Goal: Transaction & Acquisition: Purchase product/service

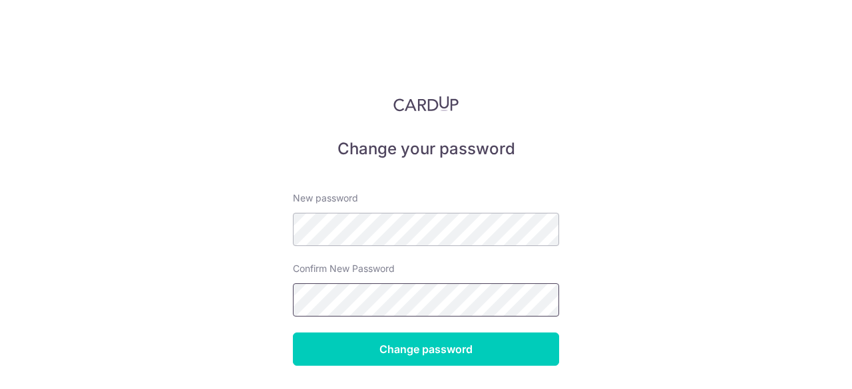
click at [293, 333] on input "Change password" at bounding box center [426, 349] width 266 height 33
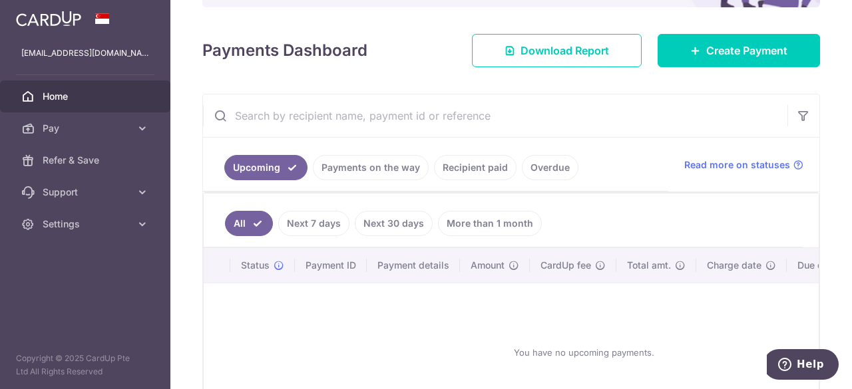
scroll to position [161, 0]
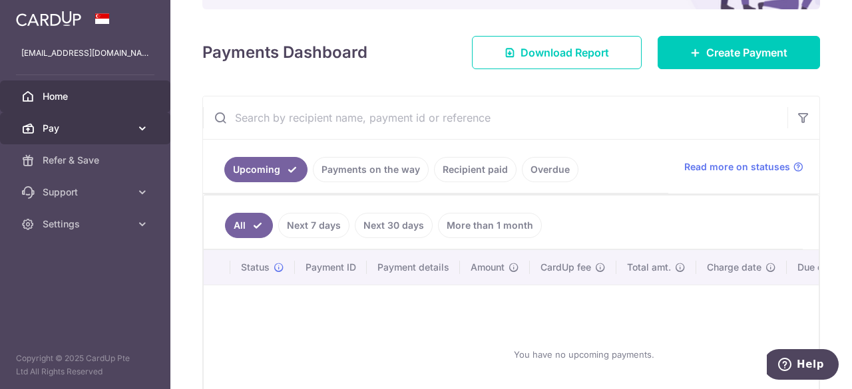
click at [92, 126] on span "Pay" at bounding box center [87, 128] width 88 height 13
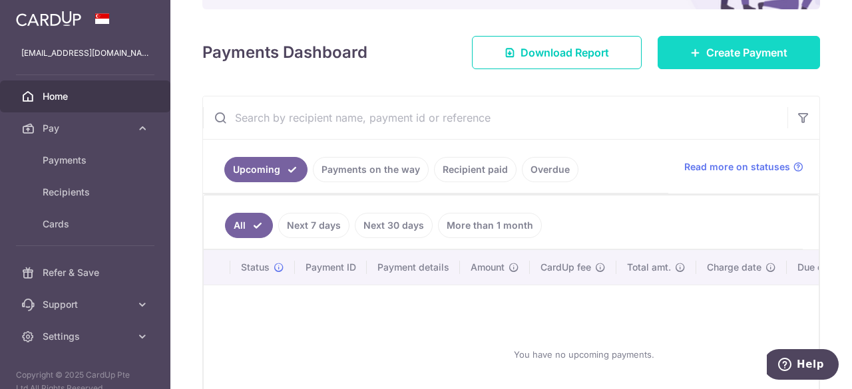
click at [698, 42] on link "Create Payment" at bounding box center [739, 52] width 162 height 33
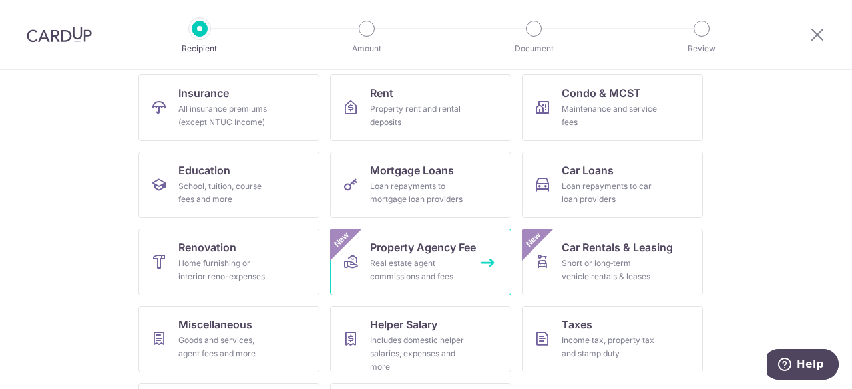
scroll to position [136, 0]
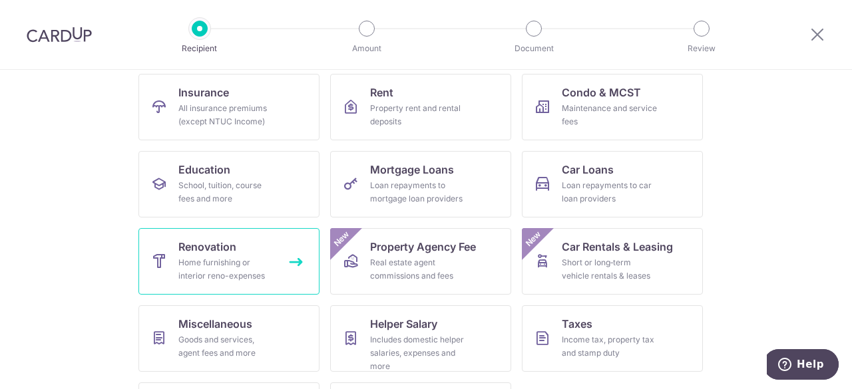
click at [218, 260] on div "Home furnishing or interior reno-expenses" at bounding box center [226, 269] width 96 height 27
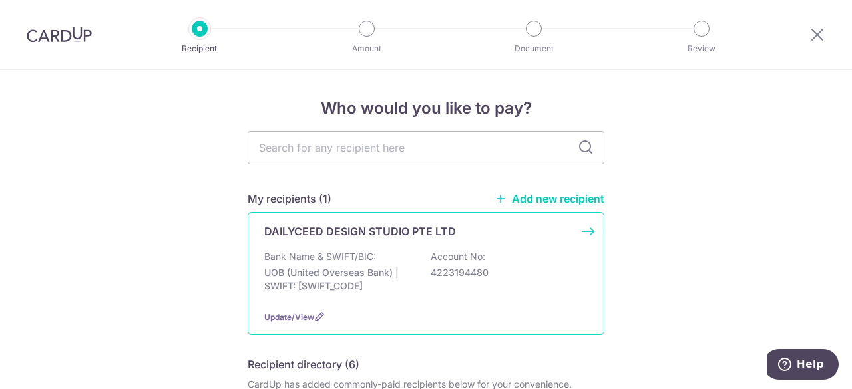
click at [435, 263] on p "Account No:" at bounding box center [458, 256] width 55 height 13
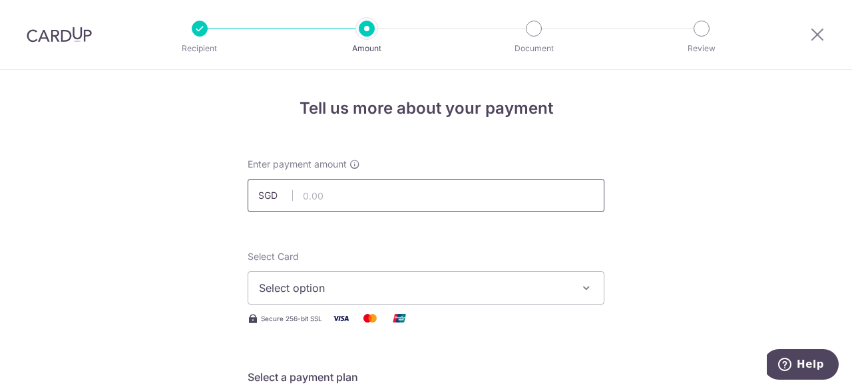
drag, startPoint x: 0, startPoint y: 0, endPoint x: 435, endPoint y: 196, distance: 477.6
click at [435, 196] on input "text" at bounding box center [426, 195] width 357 height 33
type input "11,055.00"
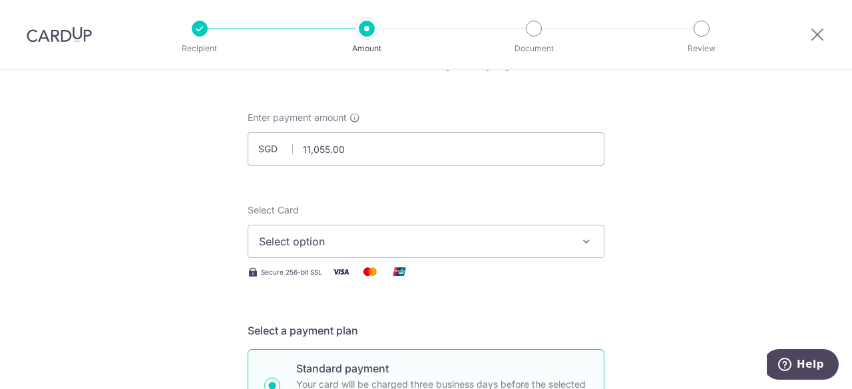
scroll to position [51, 0]
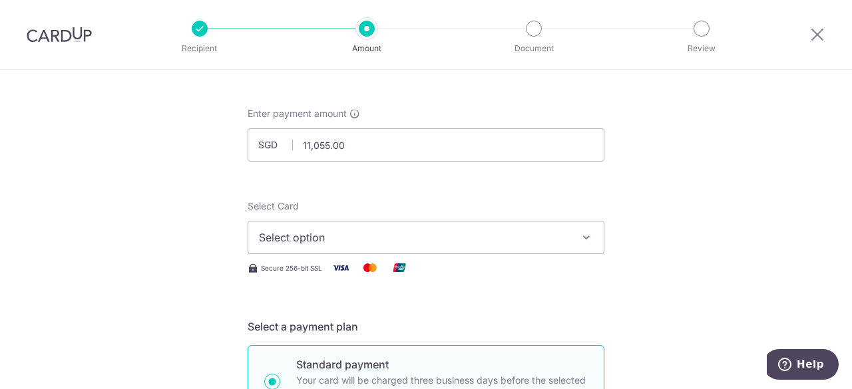
click at [410, 246] on button "Select option" at bounding box center [426, 237] width 357 height 33
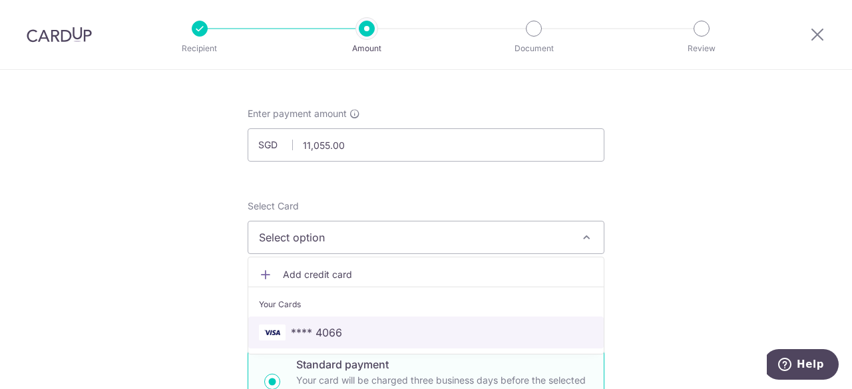
click at [356, 321] on link "**** 4066" at bounding box center [425, 333] width 355 height 32
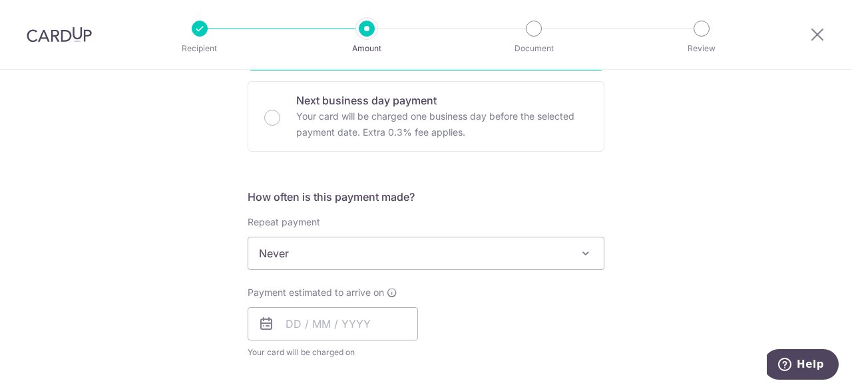
scroll to position [399, 0]
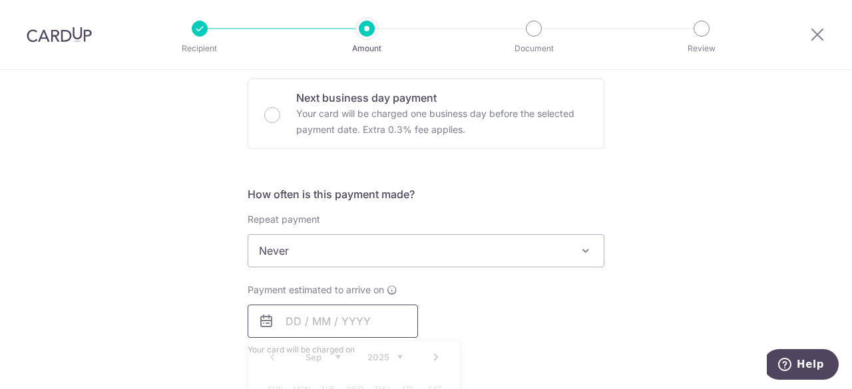
click at [346, 317] on input "text" at bounding box center [333, 321] width 170 height 33
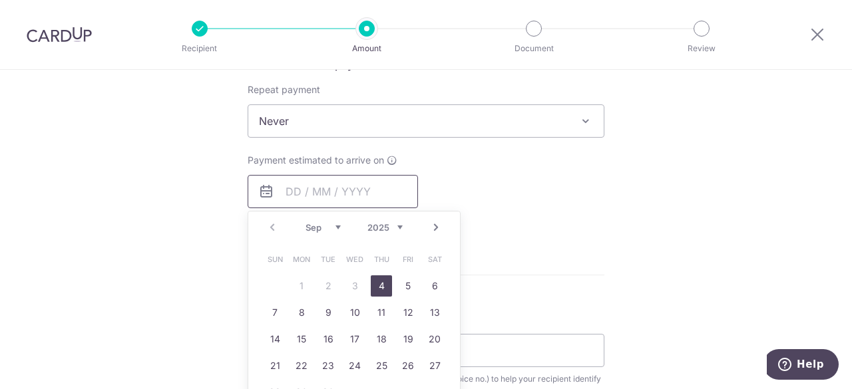
scroll to position [529, 0]
click at [380, 290] on link "4" at bounding box center [381, 285] width 21 height 21
type input "04/09/2025"
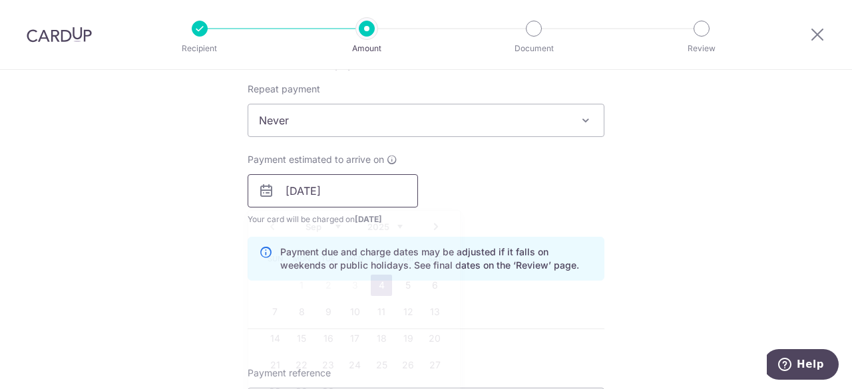
click at [408, 194] on input "04/09/2025" at bounding box center [333, 190] width 170 height 33
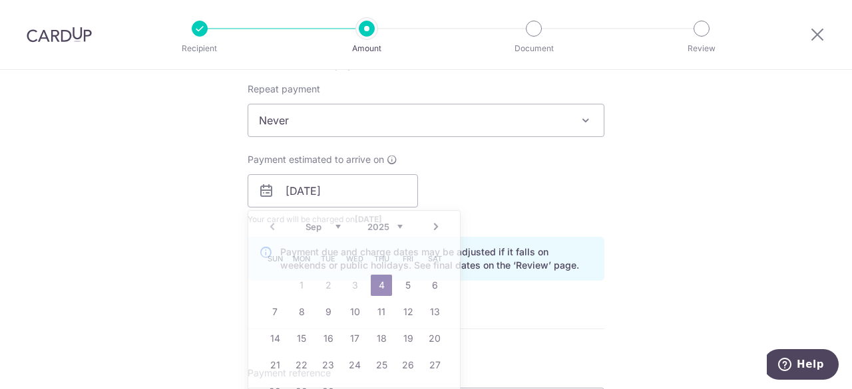
click at [479, 180] on div "Payment estimated to arrive on 04/09/2025 Prev Next Sep Oct Nov Dec 2025 2026 2…" at bounding box center [426, 189] width 373 height 73
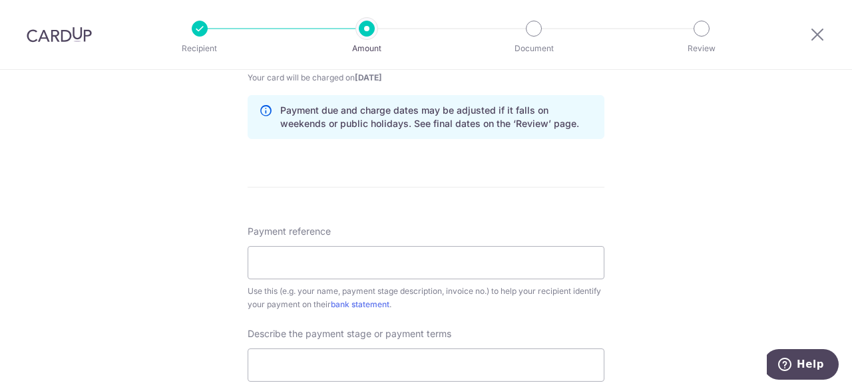
scroll to position [672, 0]
click at [437, 262] on input "Payment reference" at bounding box center [426, 261] width 357 height 33
click at [458, 224] on div "Payment reference Use this (e.g. your name, payment stage description, invoice …" at bounding box center [426, 267] width 357 height 87
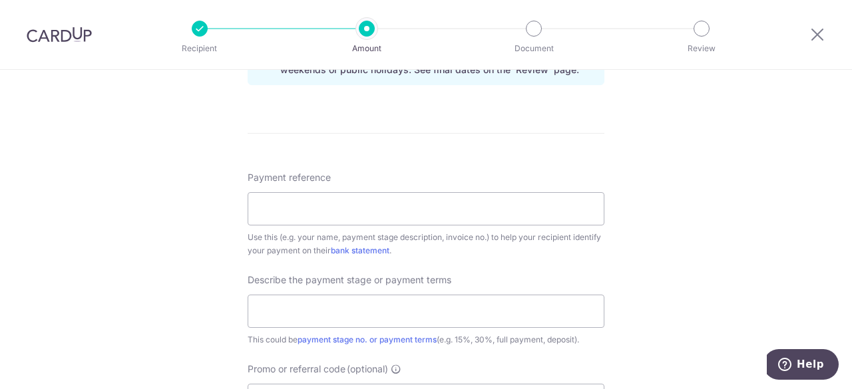
scroll to position [726, 0]
click at [449, 208] on input "Payment reference" at bounding box center [426, 208] width 357 height 33
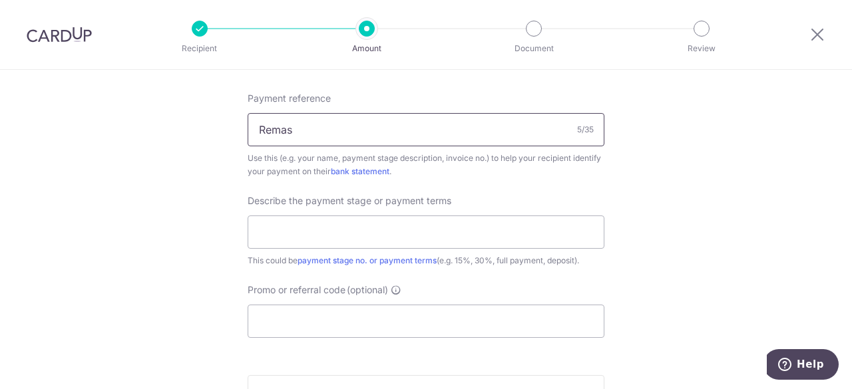
scroll to position [807, 0]
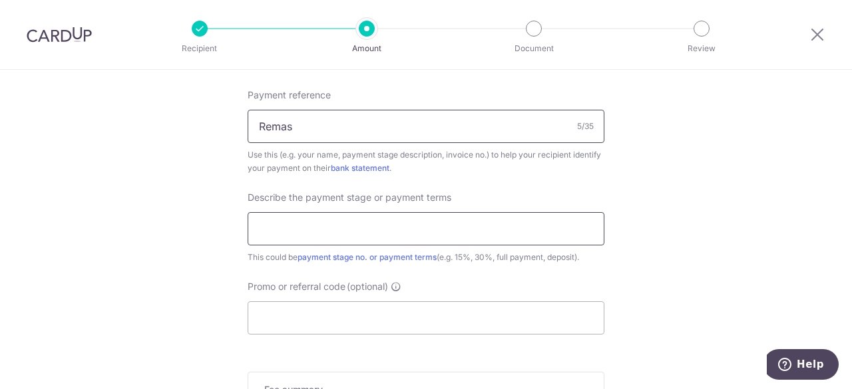
type input "Remas"
click at [433, 220] on input "text" at bounding box center [426, 228] width 357 height 33
type input "2"
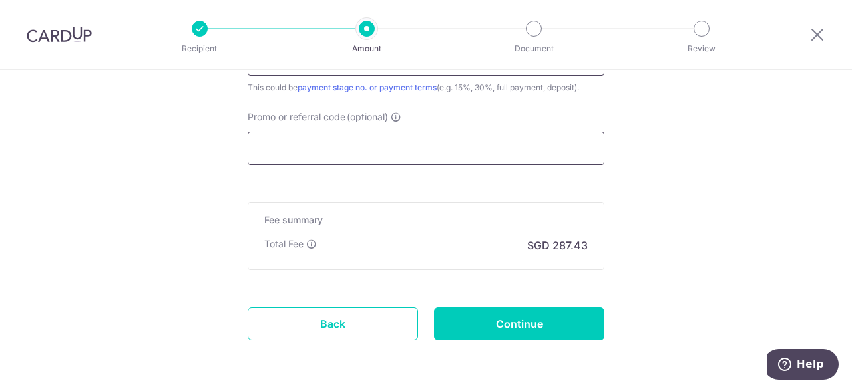
scroll to position [978, 0]
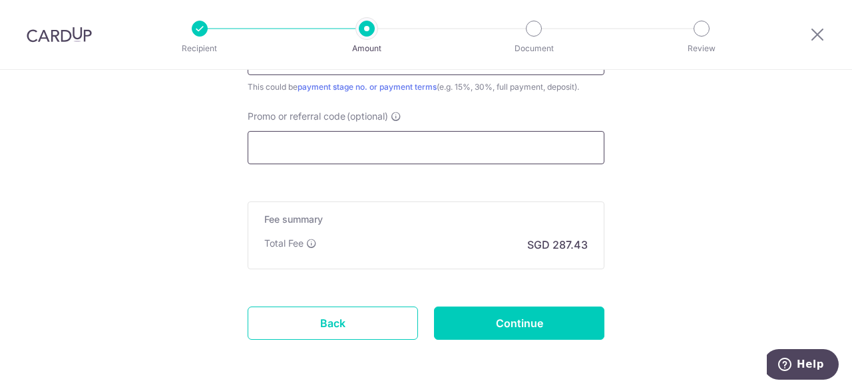
type input "20%"
click at [353, 137] on input "Promo or referral code (optional)" at bounding box center [426, 147] width 357 height 33
click at [326, 155] on input "Promo or referral code (optional)" at bounding box center [426, 147] width 357 height 33
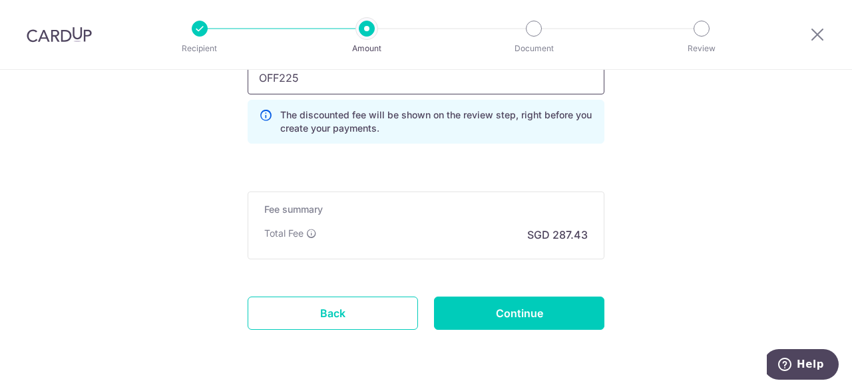
scroll to position [1084, 0]
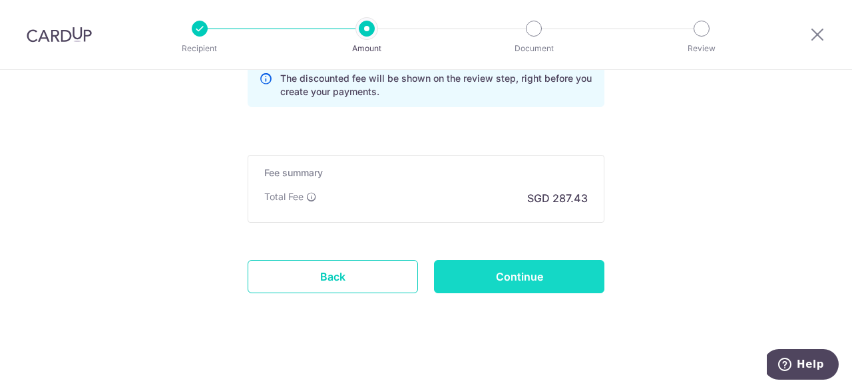
type input "OFF225"
click at [461, 273] on input "Continue" at bounding box center [519, 276] width 170 height 33
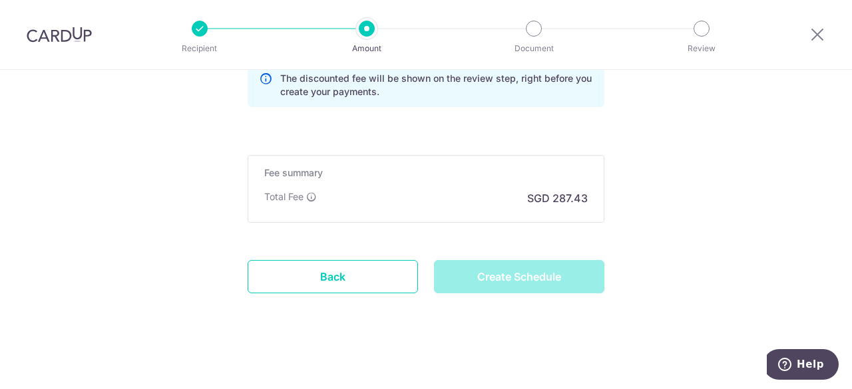
type input "Create Schedule"
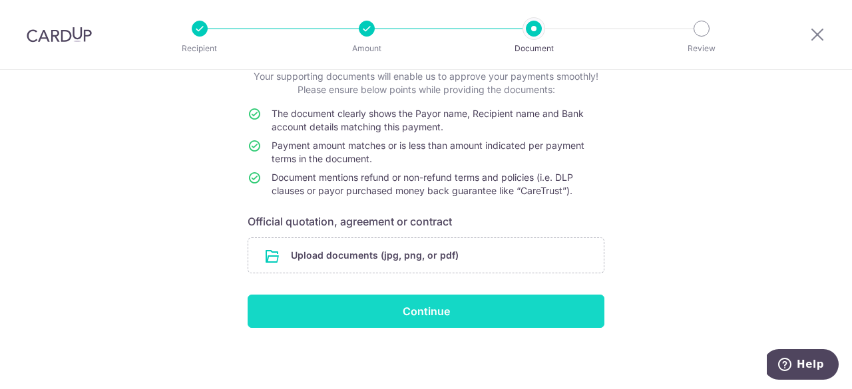
click at [404, 310] on input "Continue" at bounding box center [426, 311] width 357 height 33
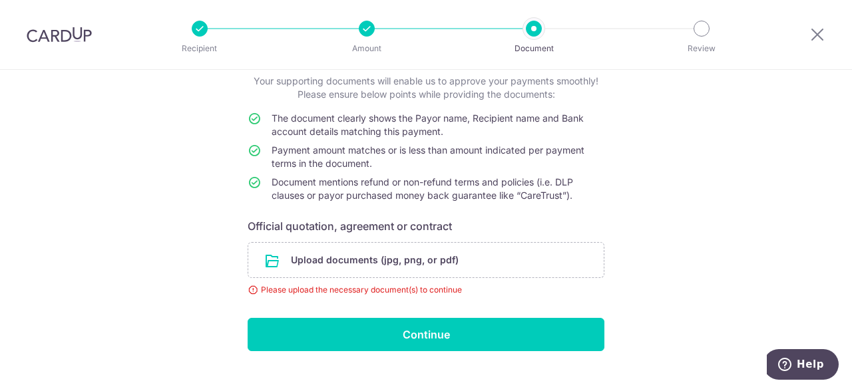
scroll to position [87, 0]
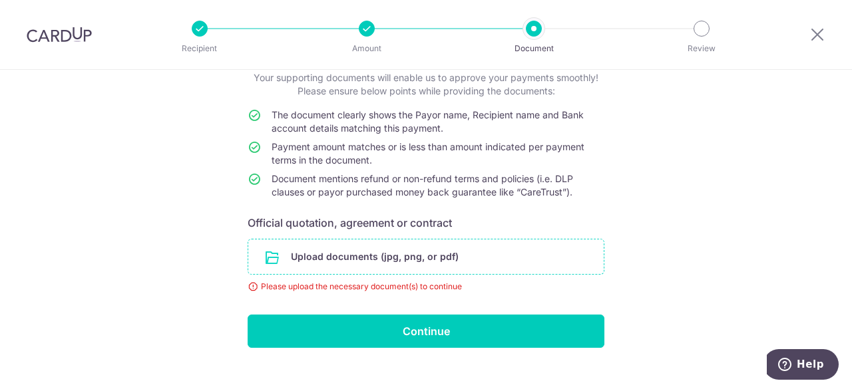
click at [422, 259] on input "file" at bounding box center [425, 257] width 355 height 35
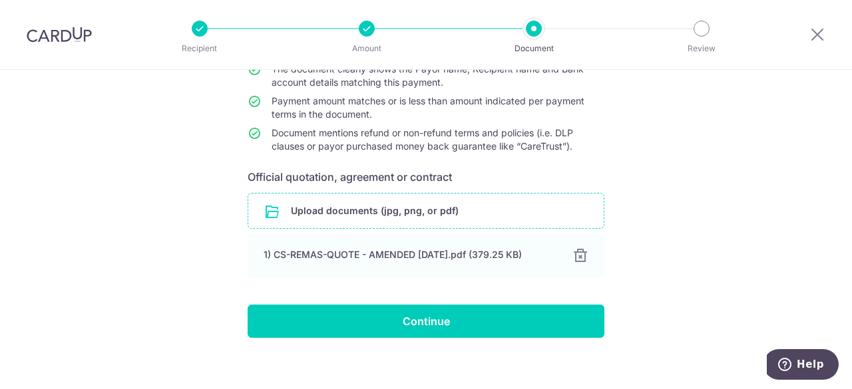
scroll to position [133, 0]
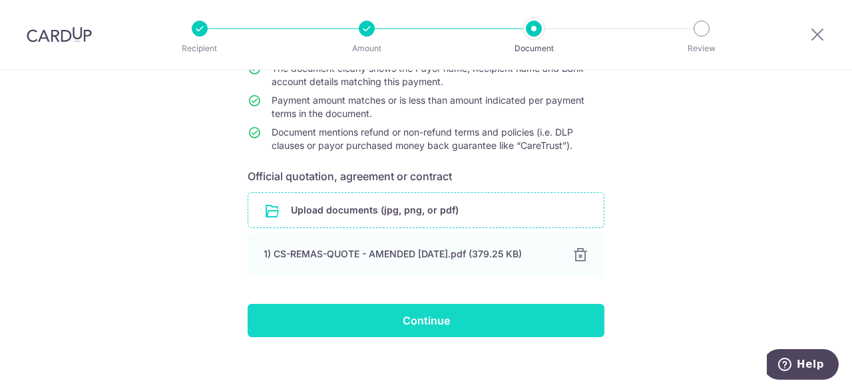
click at [470, 325] on input "Continue" at bounding box center [426, 320] width 357 height 33
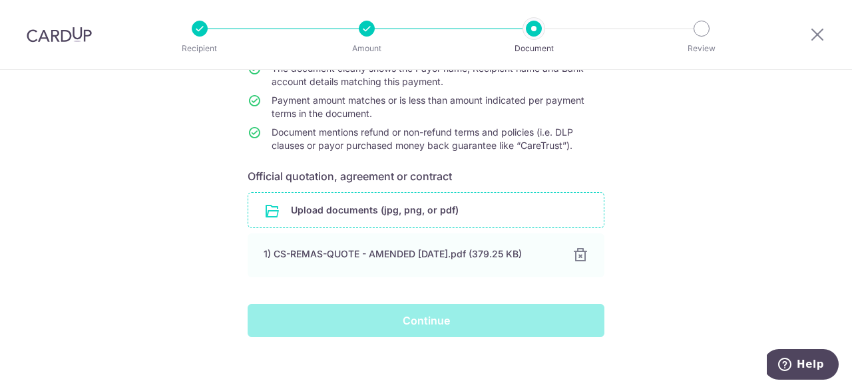
scroll to position [142, 0]
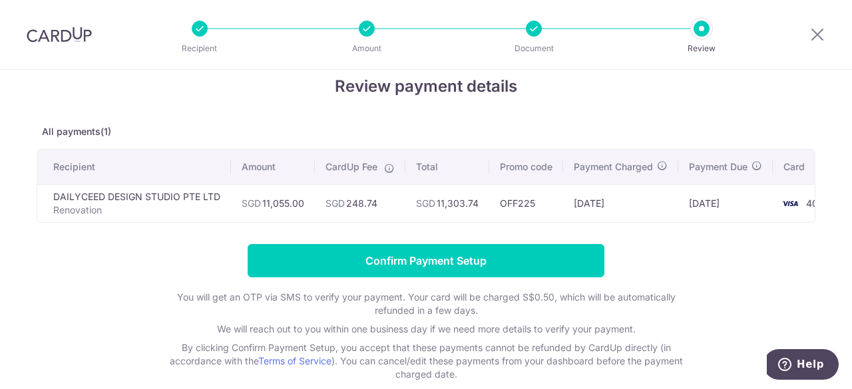
scroll to position [0, 36]
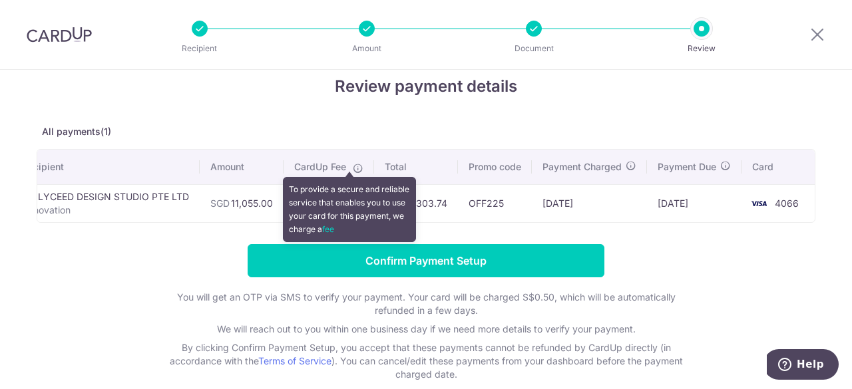
click at [353, 167] on icon at bounding box center [358, 168] width 11 height 11
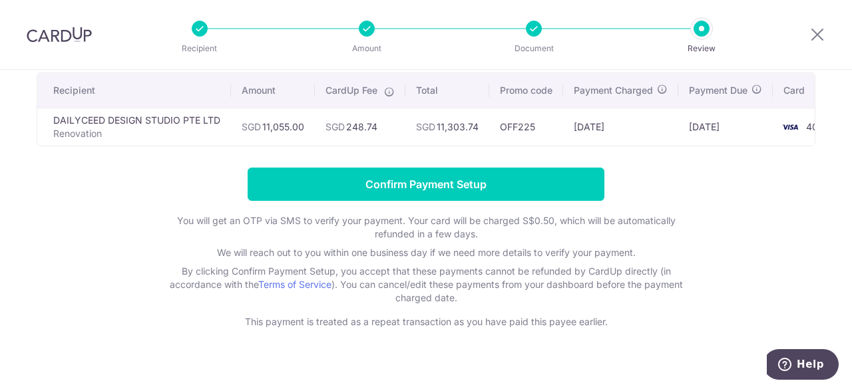
scroll to position [99, 0]
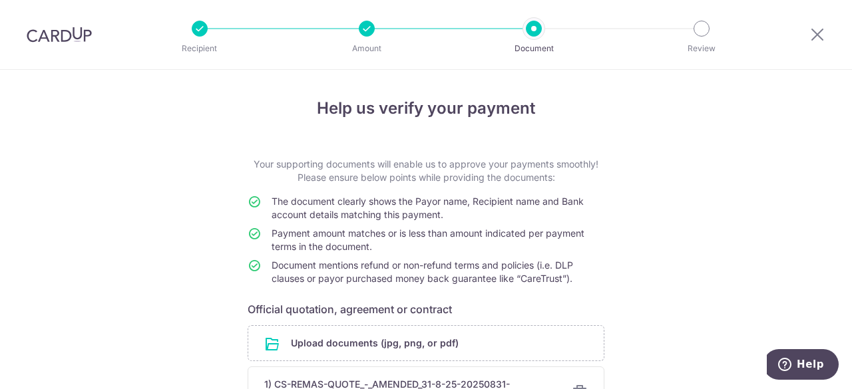
scroll to position [150, 0]
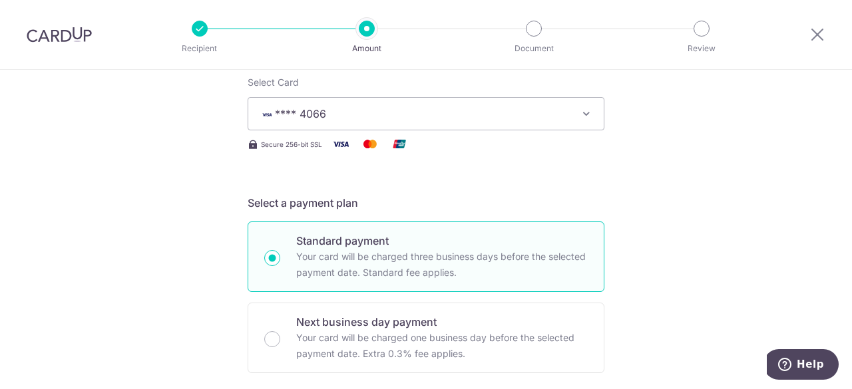
scroll to position [175, 0]
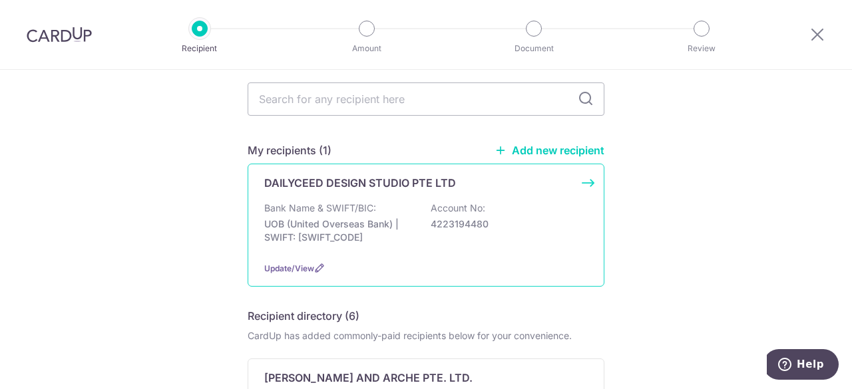
scroll to position [51, 0]
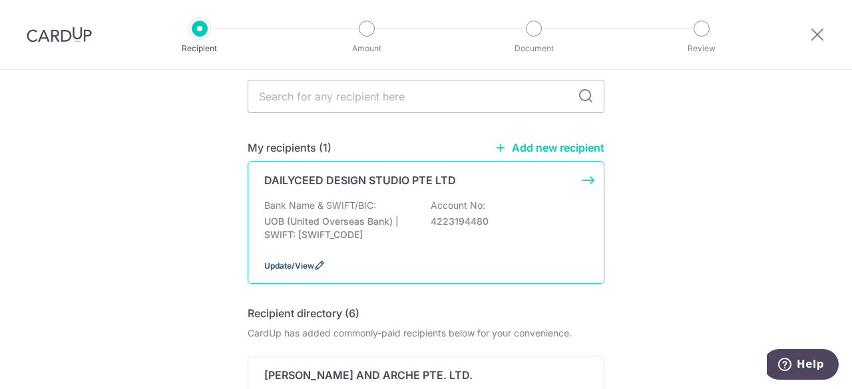
click at [287, 262] on span "Update/View" at bounding box center [289, 266] width 50 height 10
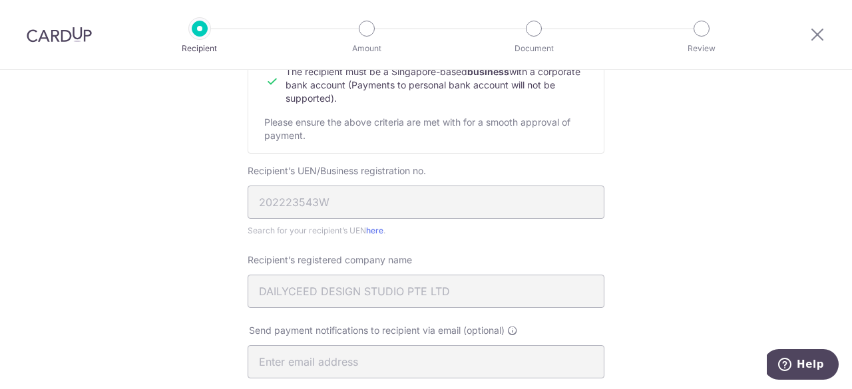
scroll to position [193, 0]
click at [374, 231] on link "here" at bounding box center [374, 229] width 17 height 10
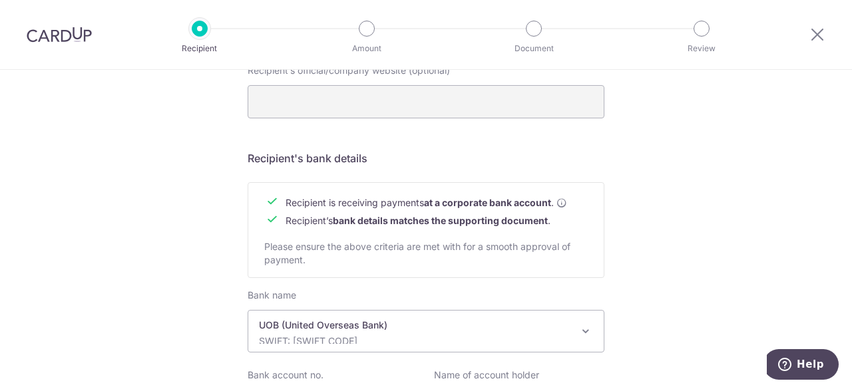
scroll to position [662, 0]
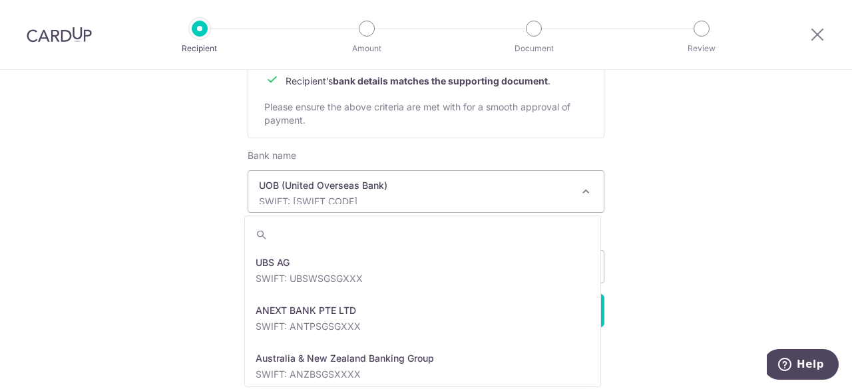
click at [513, 197] on p "SWIFT: UOVBSGSGXXX" at bounding box center [415, 201] width 313 height 13
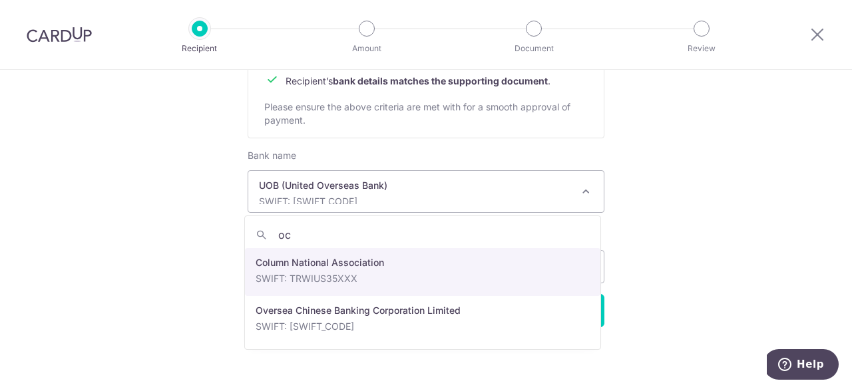
scroll to position [0, 0]
type input "ocbc"
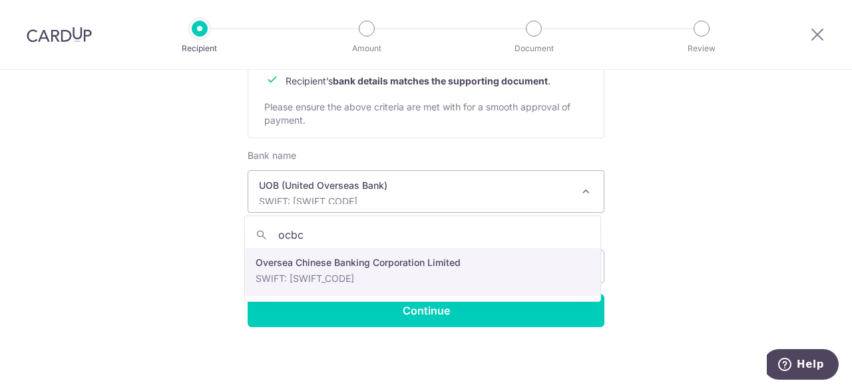
select select "12"
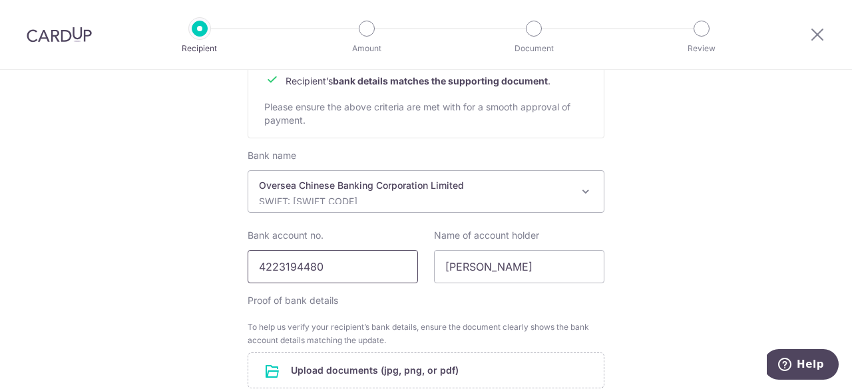
click at [376, 271] on input "4223194480" at bounding box center [333, 266] width 170 height 33
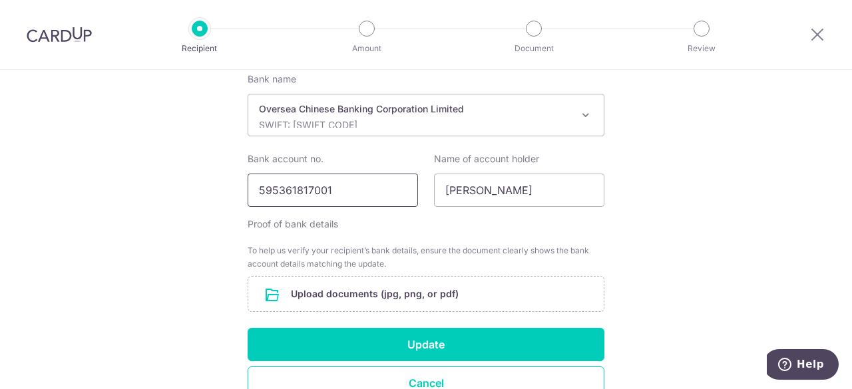
scroll to position [753, 0]
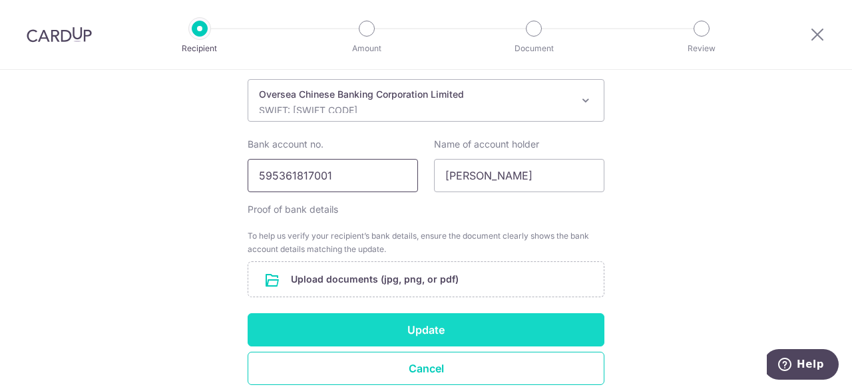
type input "595361817001"
click at [411, 336] on button "Update" at bounding box center [426, 330] width 357 height 33
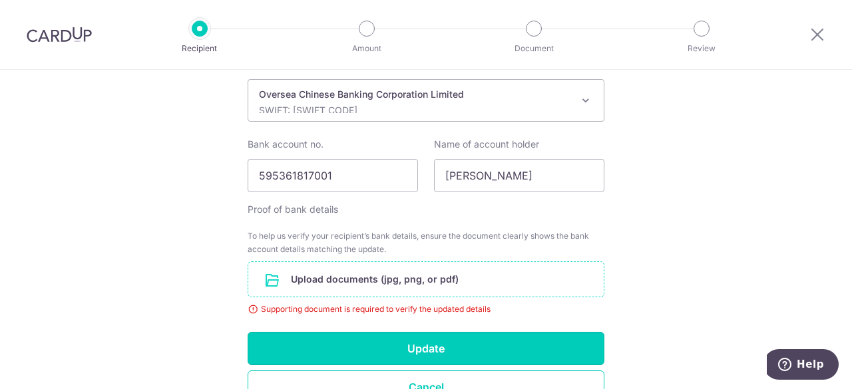
scroll to position [829, 0]
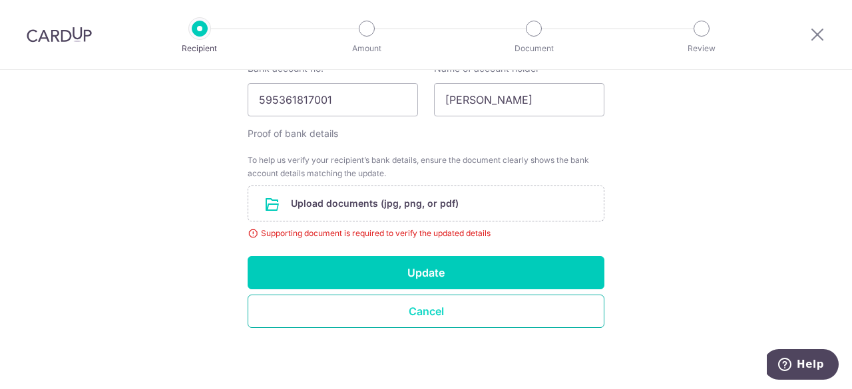
click at [407, 315] on button "Cancel" at bounding box center [426, 311] width 357 height 33
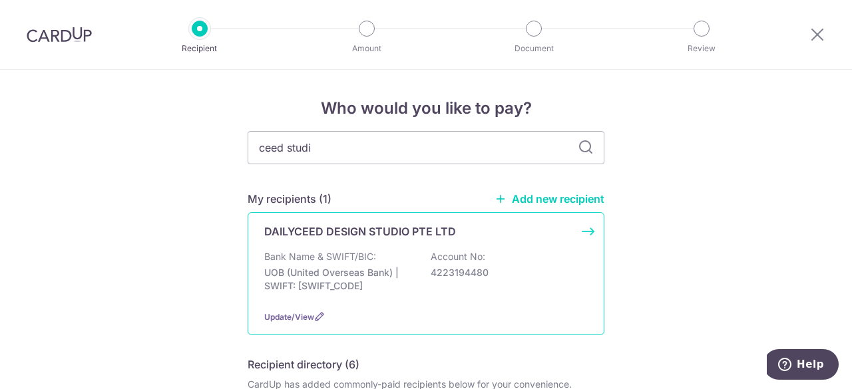
type input "ceed studio"
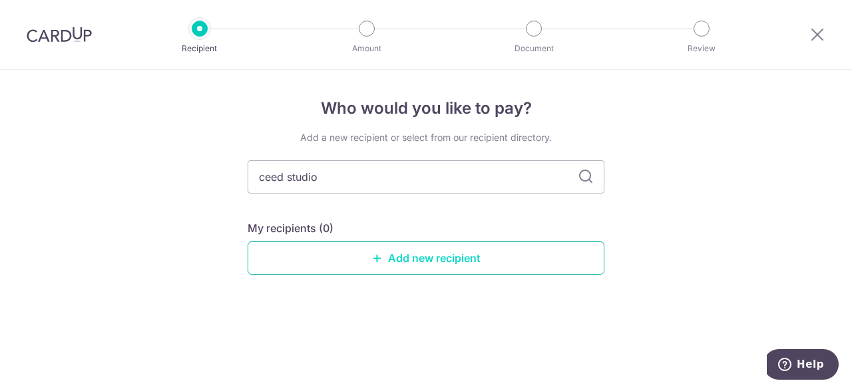
click at [466, 270] on link "Add new recipient" at bounding box center [426, 258] width 357 height 33
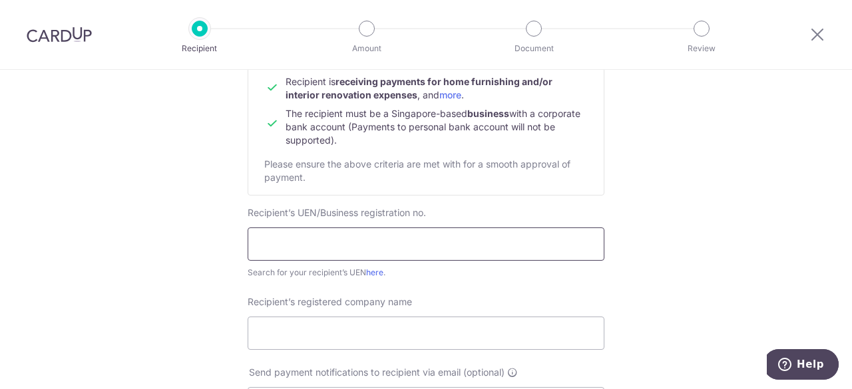
scroll to position [150, 0]
click at [399, 238] on input "c" at bounding box center [426, 243] width 357 height 33
type input "c"
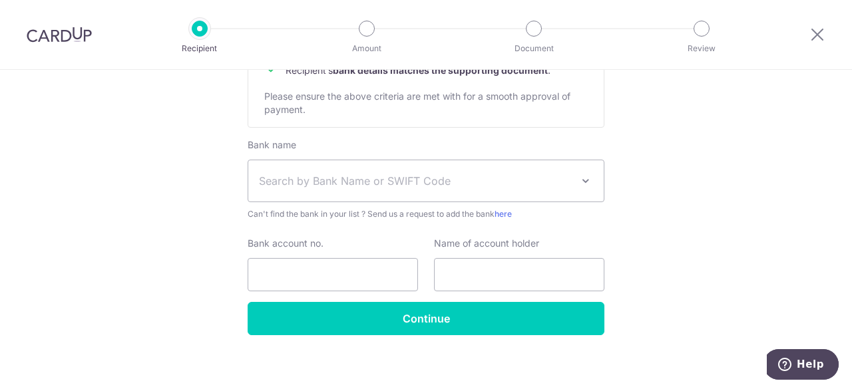
scroll to position [681, 0]
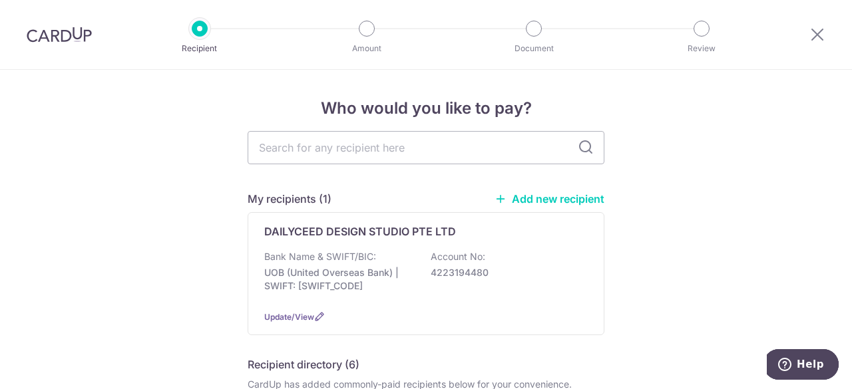
click at [539, 203] on link "Add new recipient" at bounding box center [550, 198] width 110 height 13
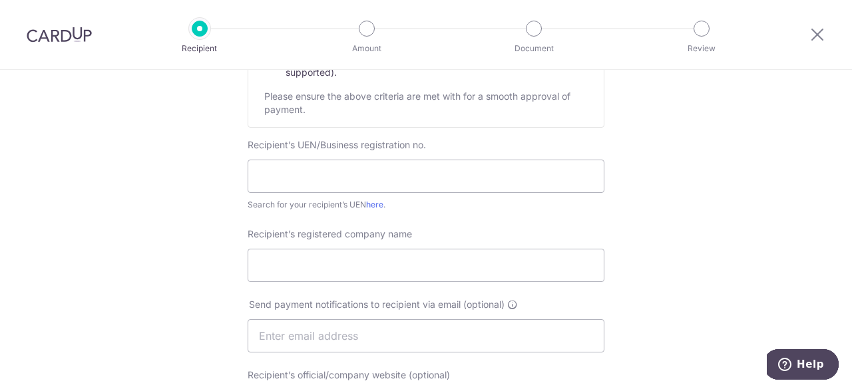
scroll to position [220, 0]
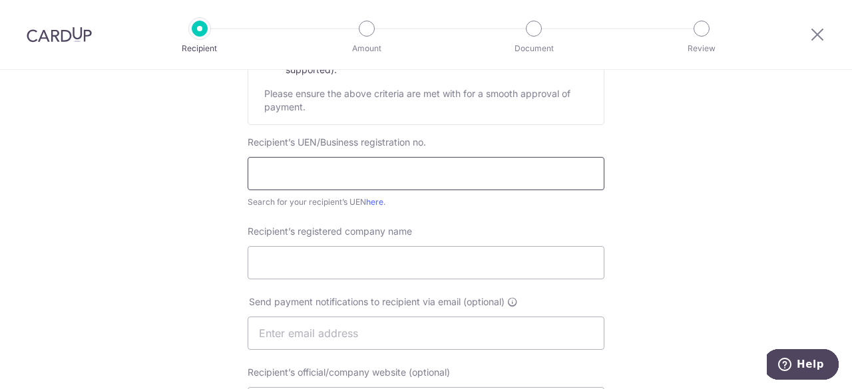
click at [467, 159] on input "text" at bounding box center [426, 173] width 357 height 33
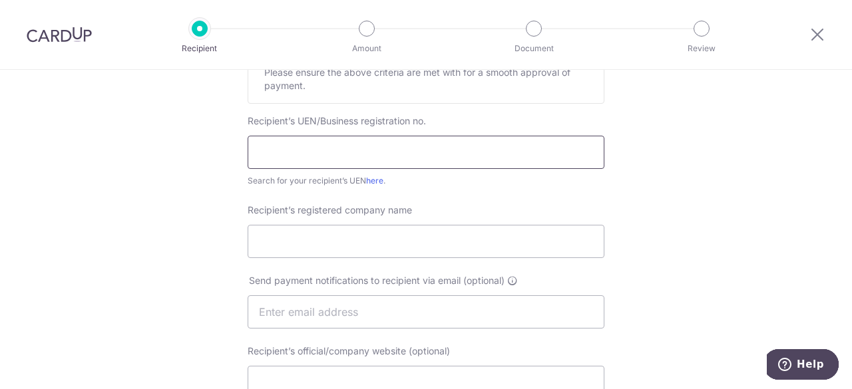
scroll to position [244, 0]
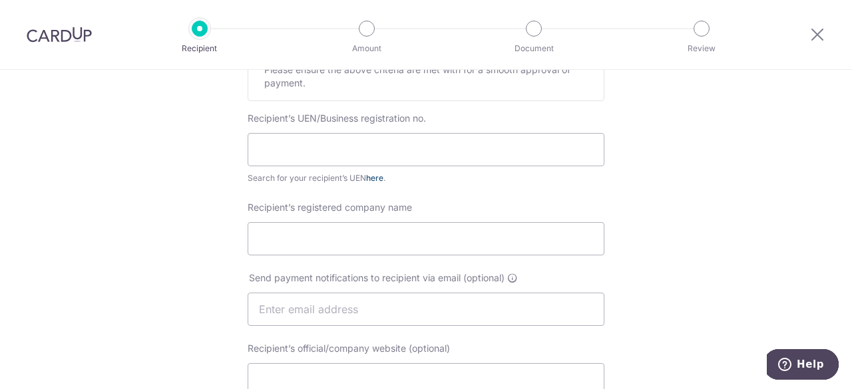
click at [376, 176] on link "here" at bounding box center [374, 178] width 17 height 10
click at [324, 147] on input "text" at bounding box center [426, 149] width 357 height 33
type input "202322819R"
click at [373, 179] on link "here" at bounding box center [374, 178] width 17 height 10
click at [341, 236] on input "Recipient’s registered company name" at bounding box center [426, 238] width 357 height 33
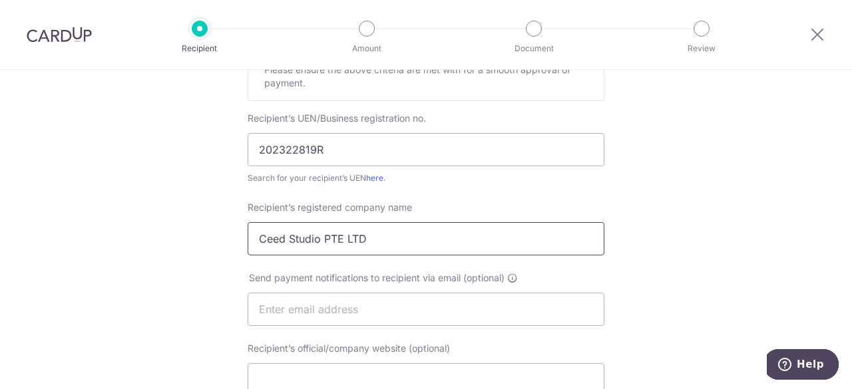
click at [277, 234] on input "Ceed Studio PTE LTD" at bounding box center [426, 238] width 357 height 33
type input "CEED STUDIO PTE LTD"
click at [329, 303] on input "text" at bounding box center [426, 309] width 357 height 33
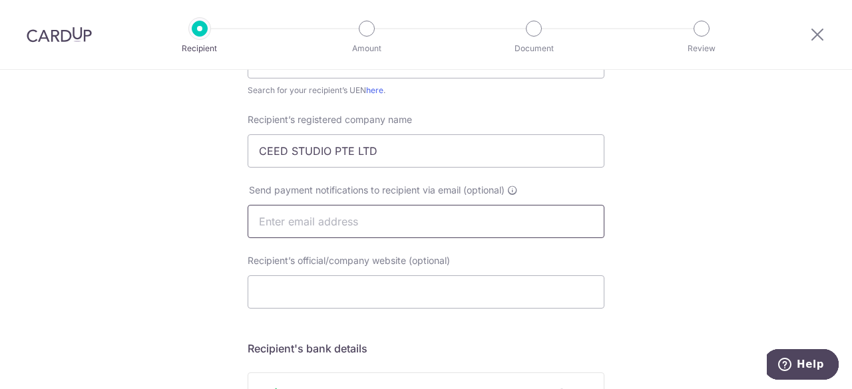
scroll to position [333, 0]
click at [342, 298] on input "Recipient’s official/company website (optional)" at bounding box center [426, 290] width 357 height 33
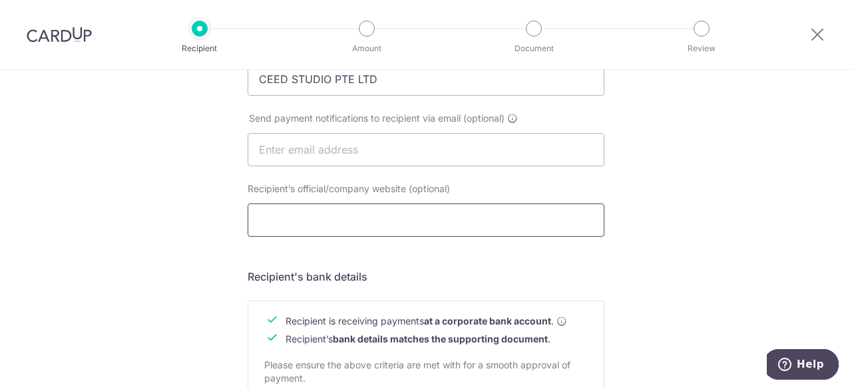
scroll to position [403, 0]
click at [369, 156] on input "text" at bounding box center [426, 150] width 357 height 33
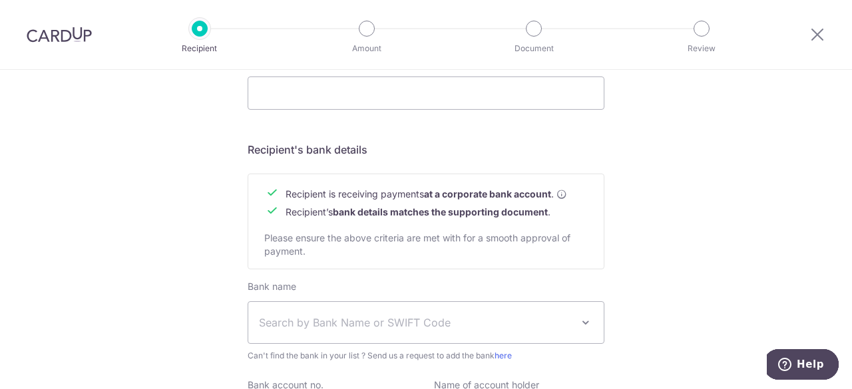
scroll to position [550, 0]
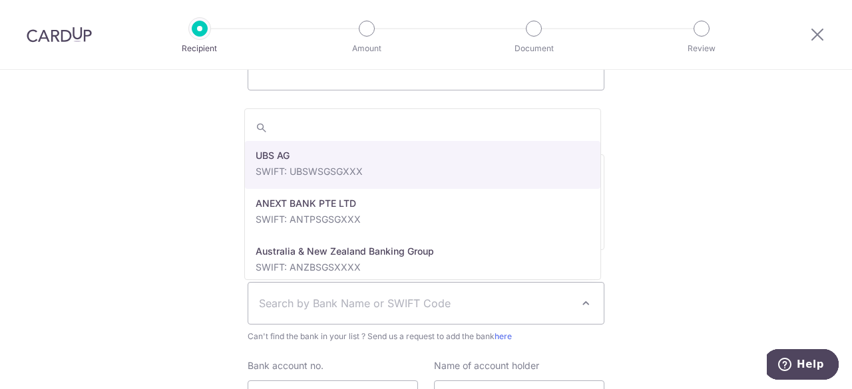
click at [370, 310] on span "Search by Bank Name or SWIFT Code" at bounding box center [415, 304] width 313 height 16
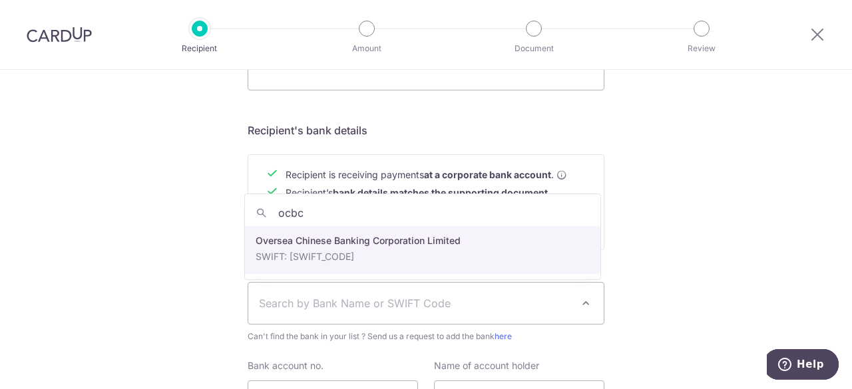
type input "ocbc"
click at [386, 263] on div "Bank name Select Bank UBS AG ANEXT BANK PTE LTD Australia & New Zealand Banking…" at bounding box center [426, 302] width 357 height 83
click at [783, 245] on div "Who would you like to pay? Your recipient does not need a CardUp account to rec…" at bounding box center [426, 19] width 852 height 1001
select select "12"
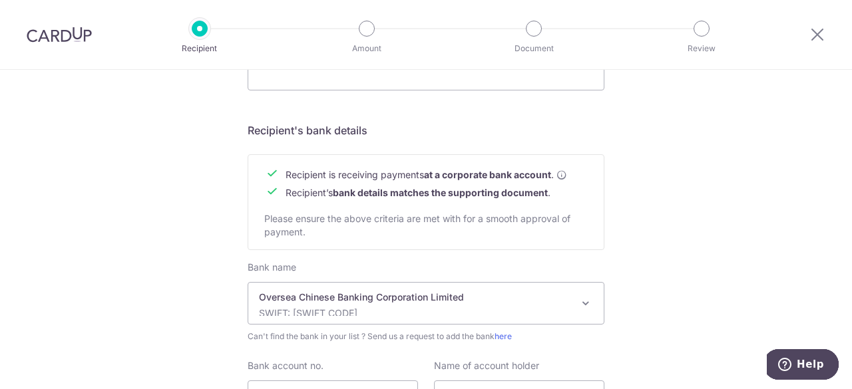
scroll to position [681, 0]
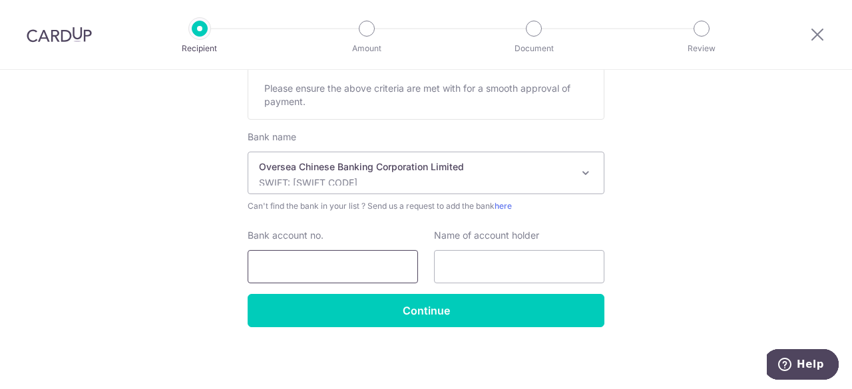
click at [337, 266] on input "Bank account no." at bounding box center [333, 266] width 170 height 33
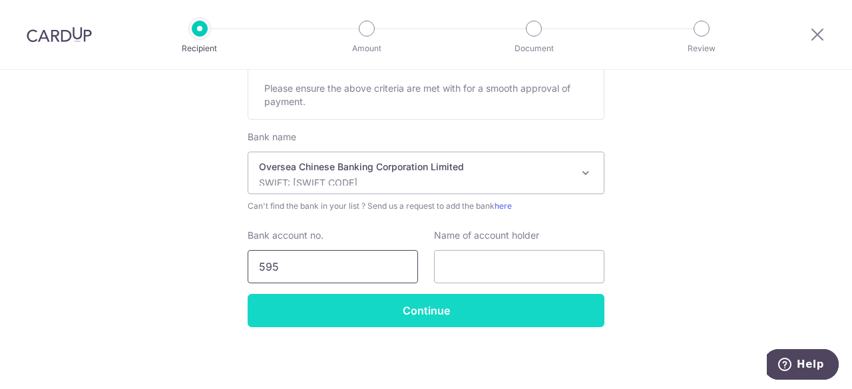
type input "595361817001"
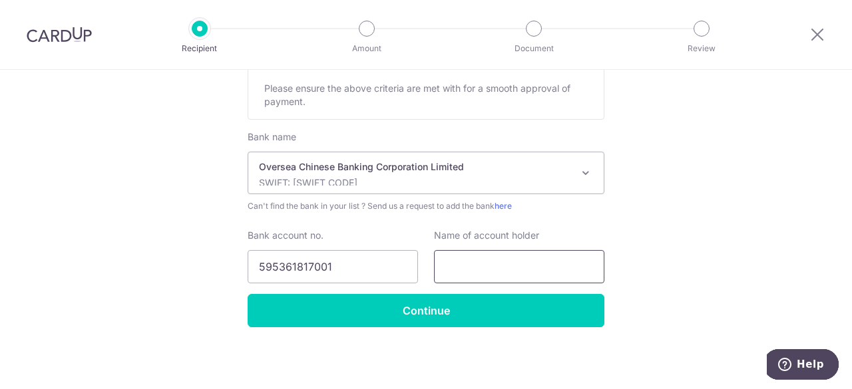
click at [487, 256] on input "text" at bounding box center [519, 266] width 170 height 33
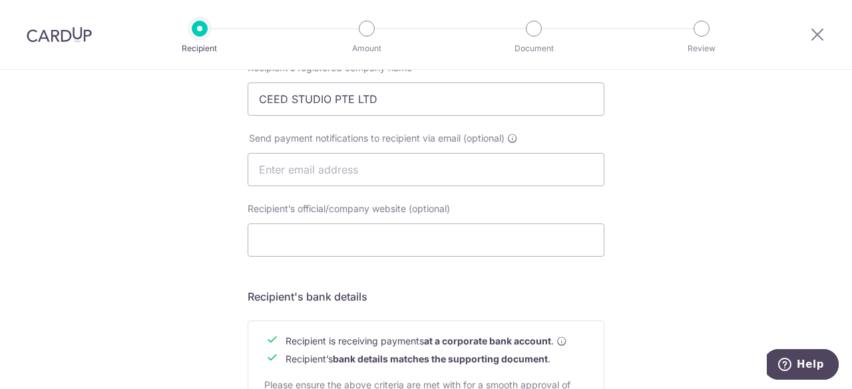
scroll to position [377, 0]
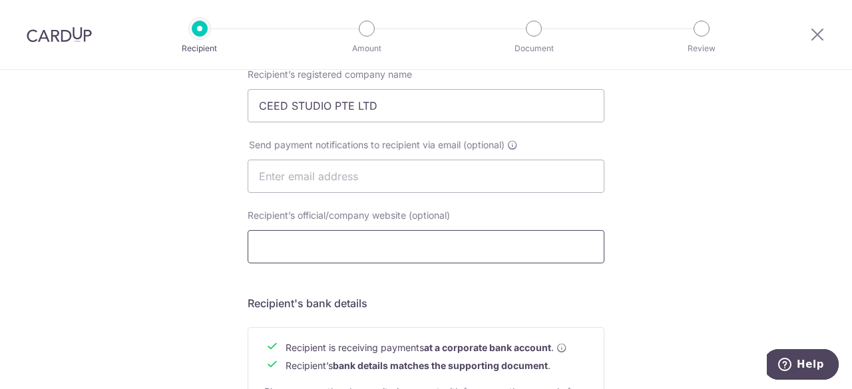
type input "Eric"
click at [351, 252] on input "Recipient’s official/company website (optional)" at bounding box center [426, 246] width 357 height 33
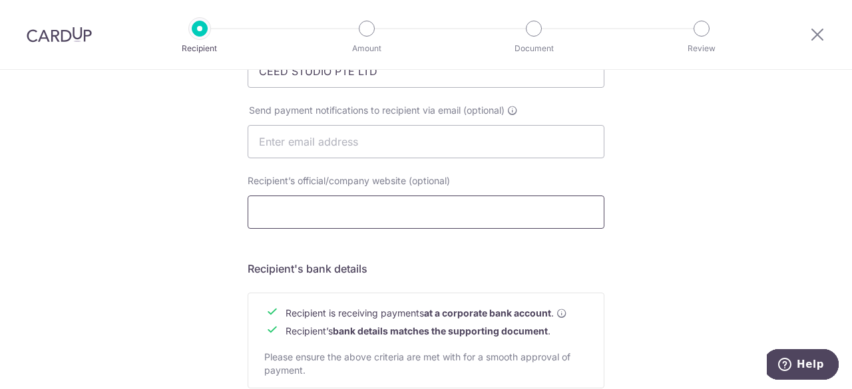
scroll to position [413, 0]
type input "e"
click at [393, 140] on input "text" at bounding box center [426, 140] width 357 height 33
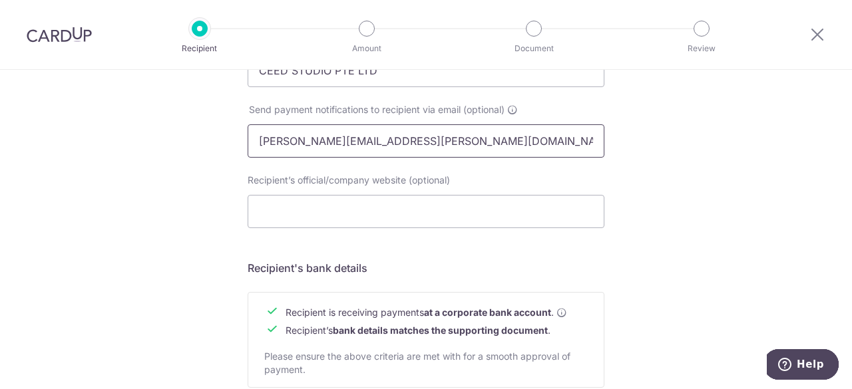
type input "eric.yap@dailyceed.com"
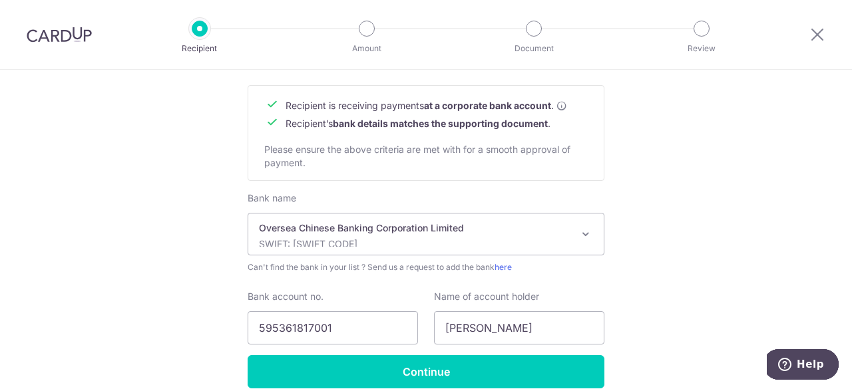
scroll to position [681, 0]
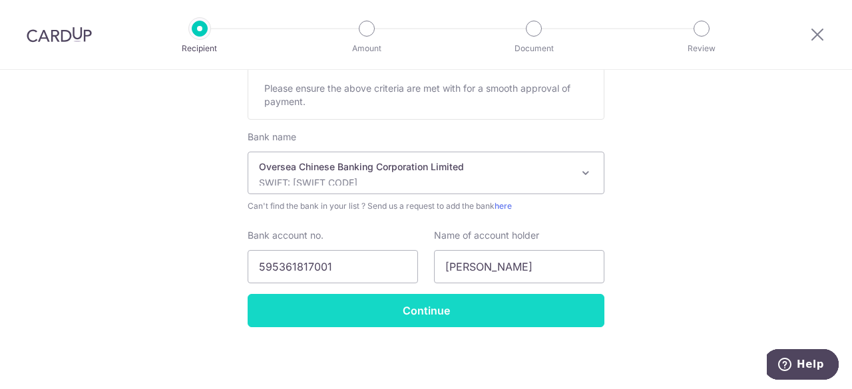
click at [409, 318] on input "Continue" at bounding box center [426, 310] width 357 height 33
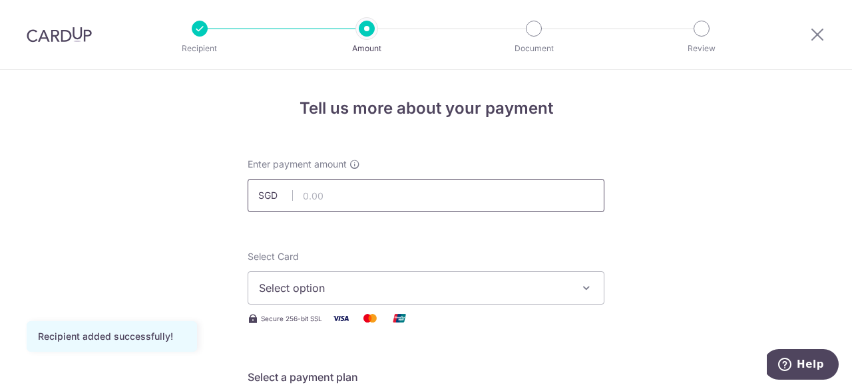
click at [383, 195] on input "text" at bounding box center [426, 195] width 357 height 33
type input "11,055.00"
click at [403, 282] on span "Select option" at bounding box center [414, 288] width 310 height 16
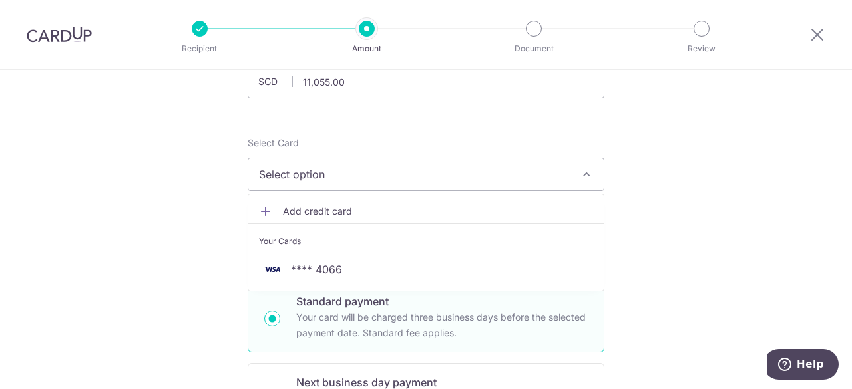
scroll to position [114, 0]
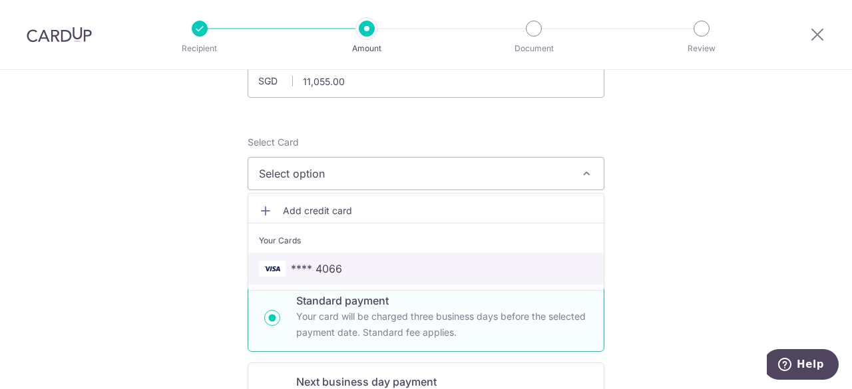
click at [422, 270] on span "**** 4066" at bounding box center [426, 269] width 334 height 16
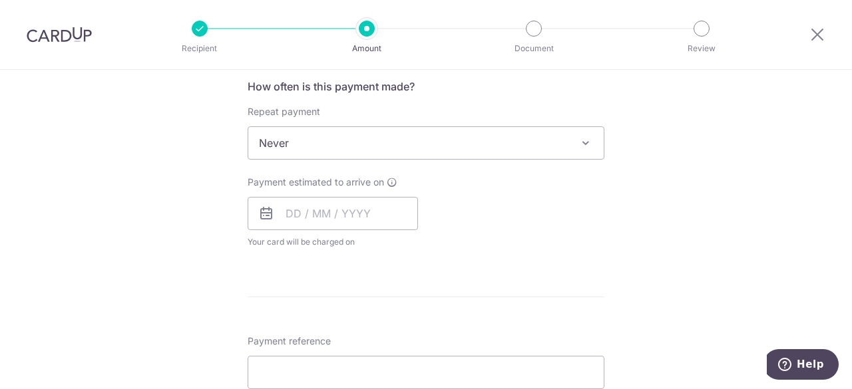
scroll to position [506, 0]
drag, startPoint x: 375, startPoint y: 196, endPoint x: 374, endPoint y: 214, distance: 18.0
click at [374, 214] on div "Payment estimated to arrive on Your card will be charged on for the first payme…" at bounding box center [333, 212] width 170 height 73
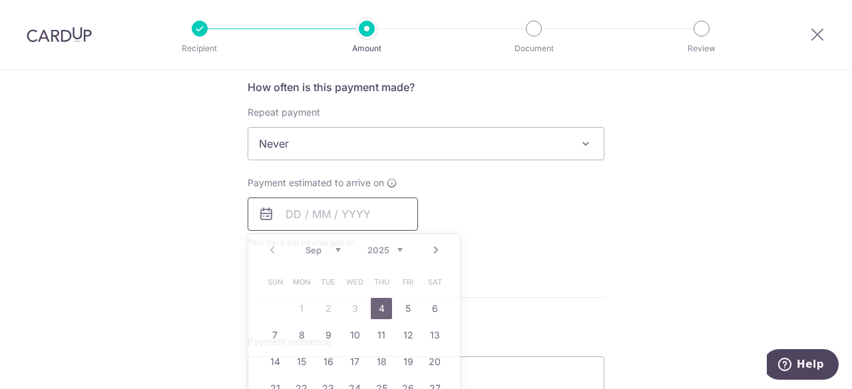
click at [374, 214] on input "text" at bounding box center [333, 214] width 170 height 33
click at [374, 300] on link "4" at bounding box center [381, 308] width 21 height 21
type input "[DATE]"
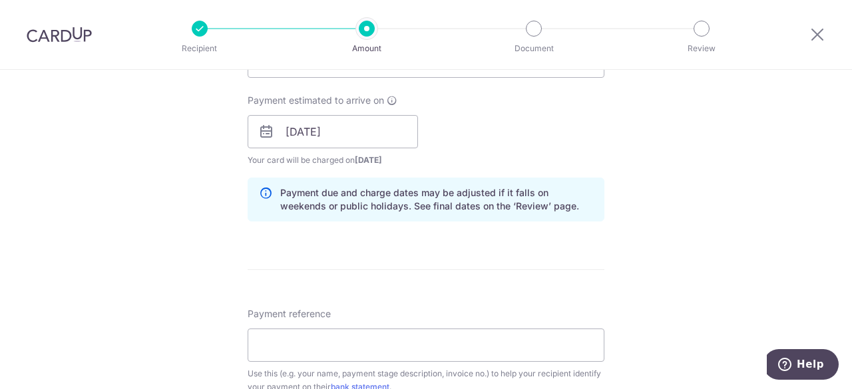
scroll to position [600, 0]
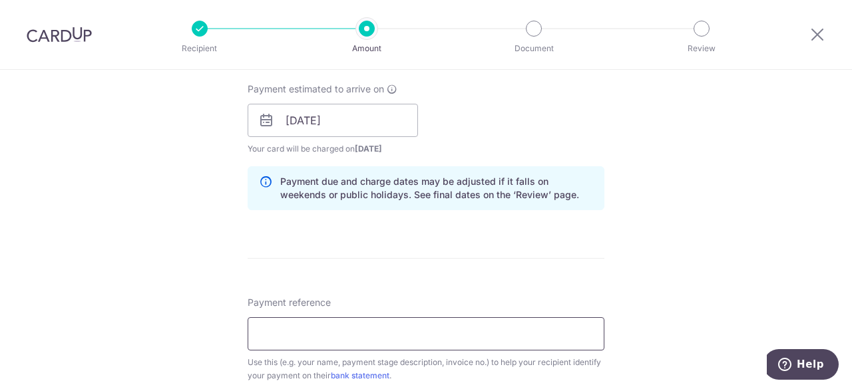
click at [393, 335] on input "Payment reference" at bounding box center [426, 334] width 357 height 33
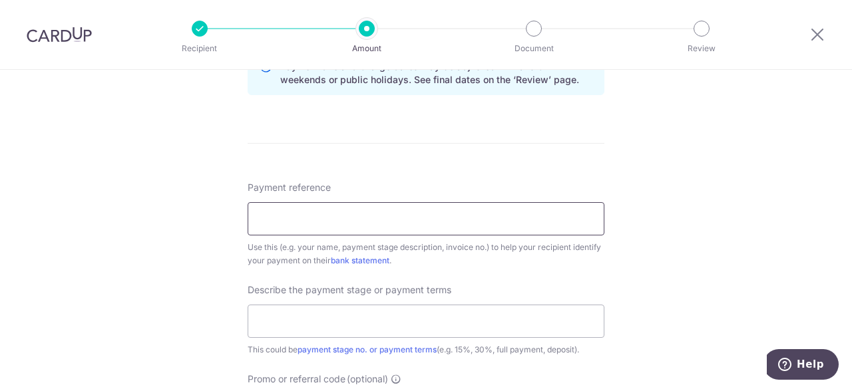
scroll to position [716, 0]
type input "Remas"
click at [342, 319] on input "text" at bounding box center [426, 320] width 357 height 33
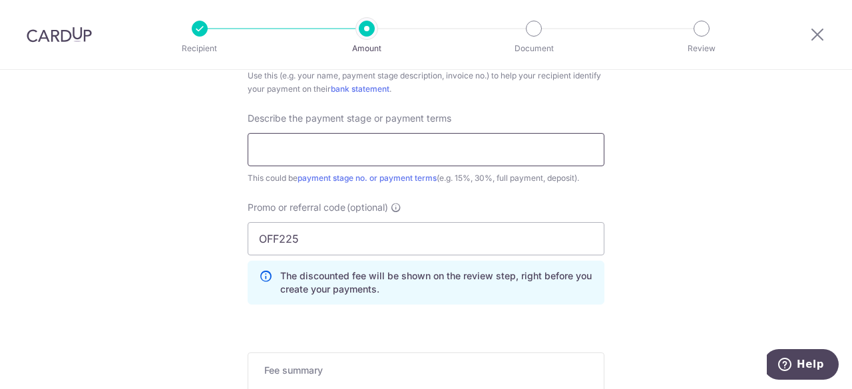
scroll to position [887, 0]
click at [369, 154] on input "text" at bounding box center [426, 148] width 357 height 33
type input "m"
type input "Make up to 30%"
click at [411, 241] on input "OFF225" at bounding box center [426, 238] width 357 height 33
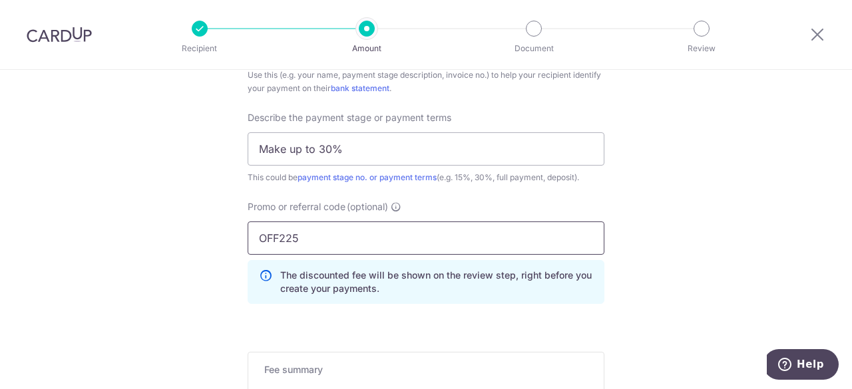
click at [411, 241] on input "OFF225" at bounding box center [426, 238] width 357 height 33
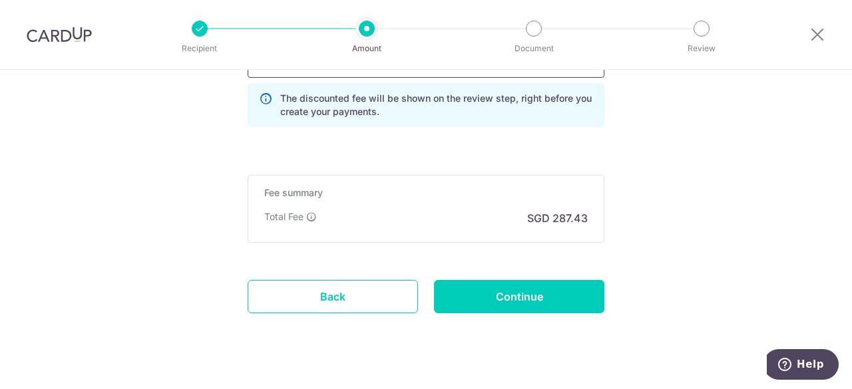
scroll to position [1076, 0]
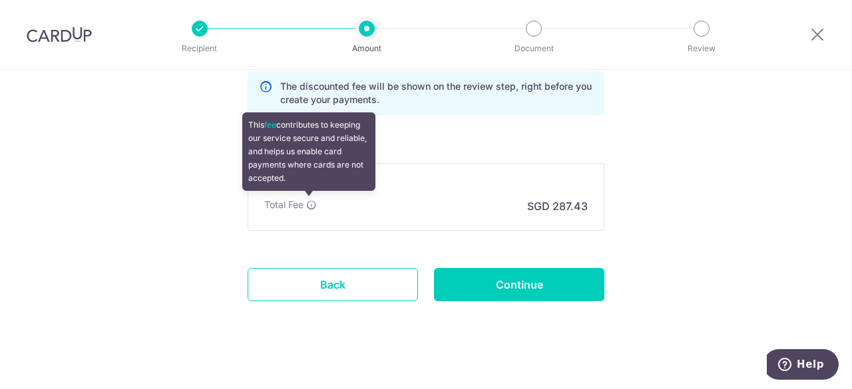
type input "OCBC90N155"
click at [308, 203] on icon at bounding box center [311, 205] width 11 height 11
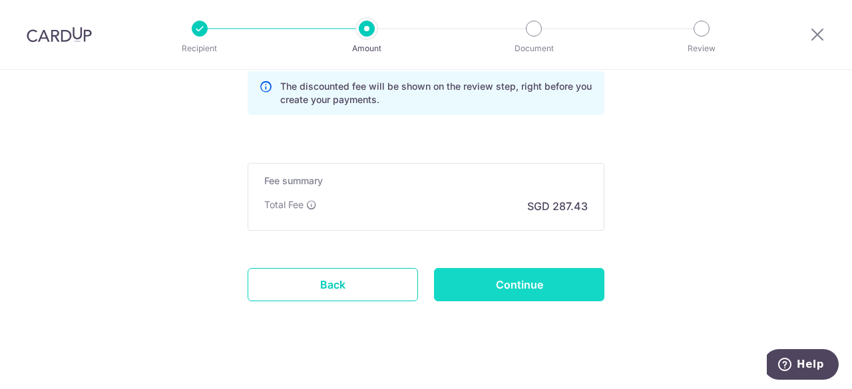
click at [557, 283] on input "Continue" at bounding box center [519, 284] width 170 height 33
type input "Create Schedule"
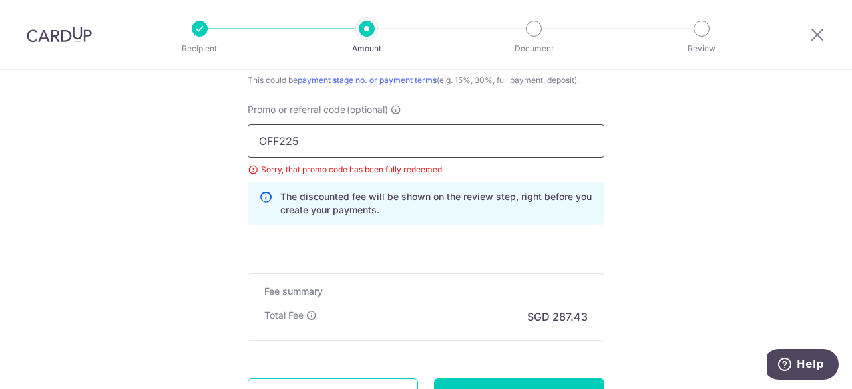
click at [383, 139] on input "OFF225" at bounding box center [426, 140] width 357 height 33
type input "OCBC90N155"
click button "Add Card" at bounding box center [0, 0] width 0 height 0
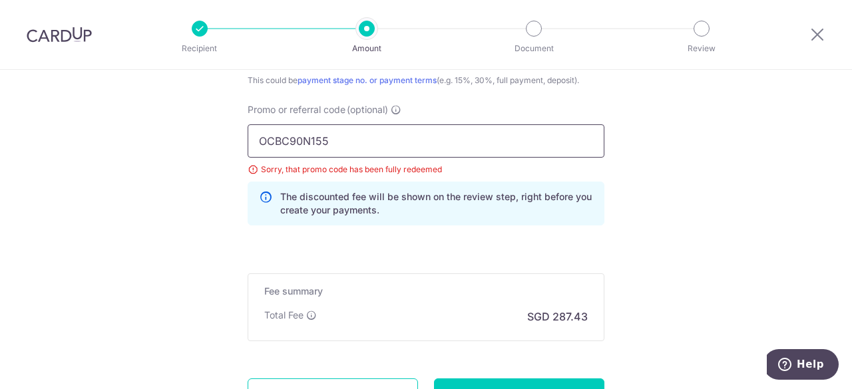
scroll to position [1036, 0]
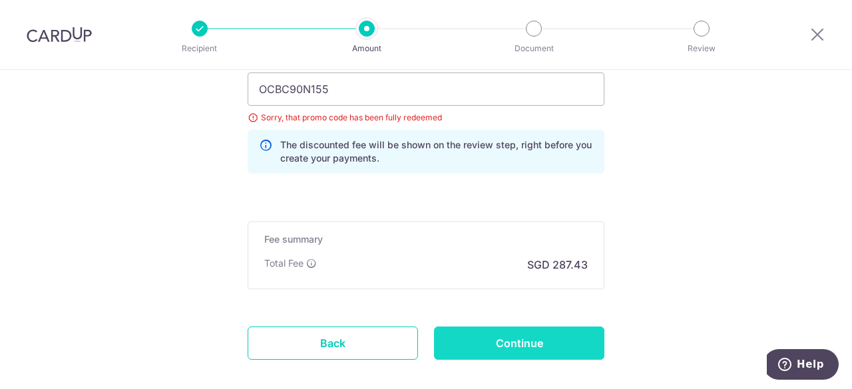
click at [484, 341] on input "Continue" at bounding box center [519, 343] width 170 height 33
type input "Update Schedule"
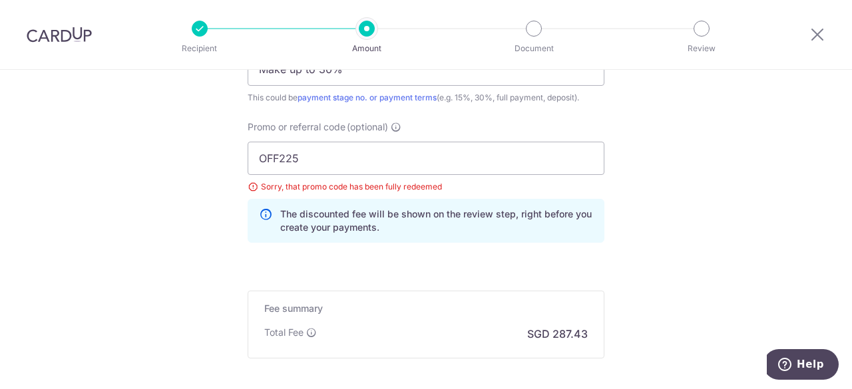
scroll to position [966, 0]
click at [393, 163] on input "OFF225" at bounding box center [426, 158] width 357 height 33
paste input "CBC90NV"
click at [393, 163] on input "OCBC90NV" at bounding box center [426, 158] width 357 height 33
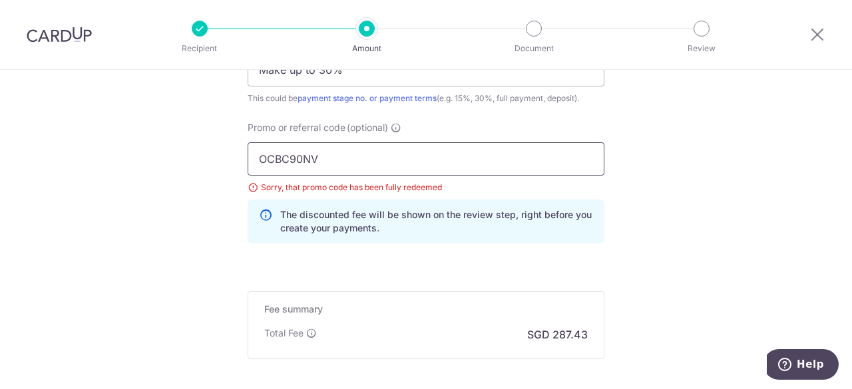
scroll to position [1103, 0]
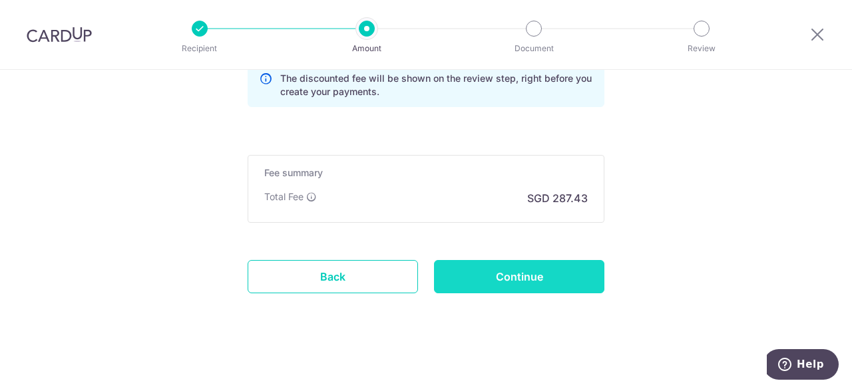
type input "OCBC90NV"
click at [523, 270] on input "Continue" at bounding box center [519, 276] width 170 height 33
type input "Update Schedule"
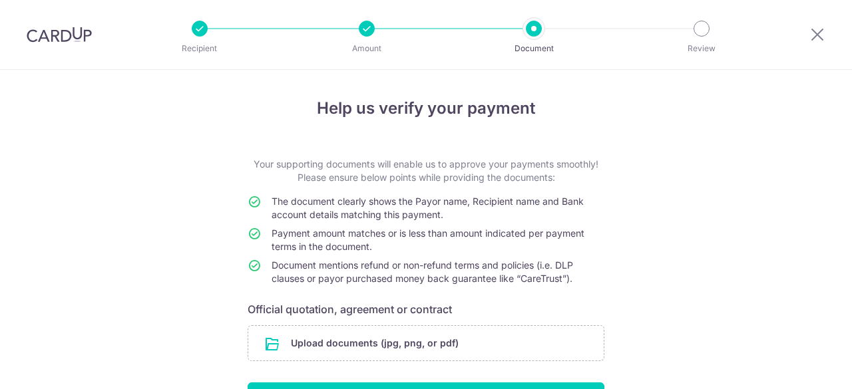
scroll to position [88, 0]
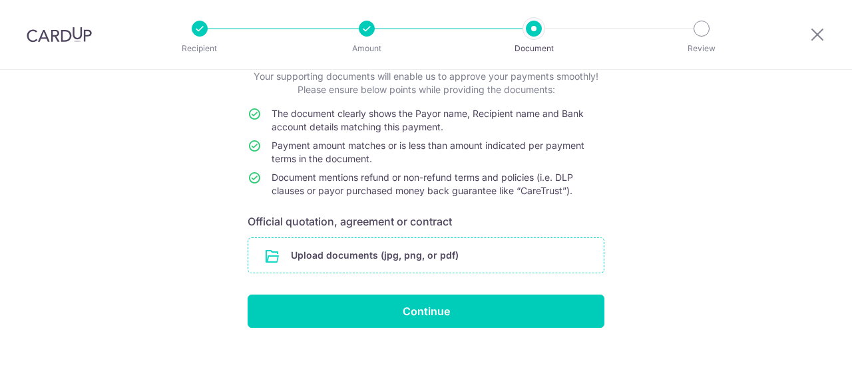
click at [405, 255] on input "file" at bounding box center [425, 255] width 355 height 35
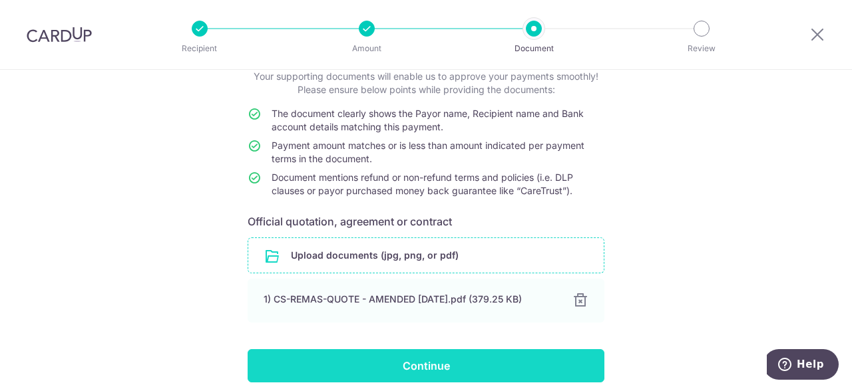
click at [403, 363] on input "Continue" at bounding box center [426, 365] width 357 height 33
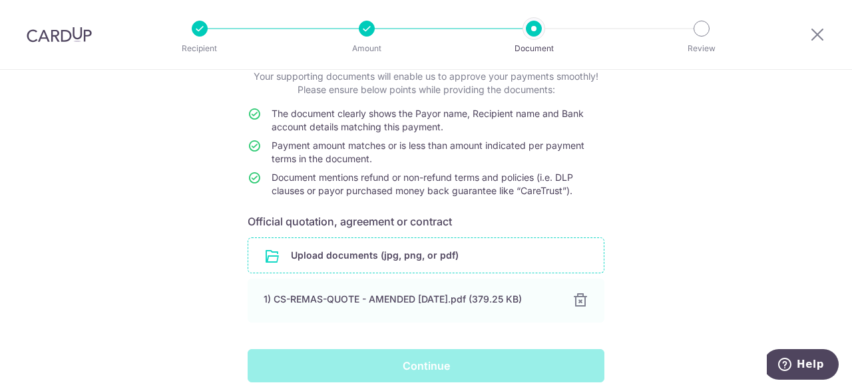
scroll to position [142, 0]
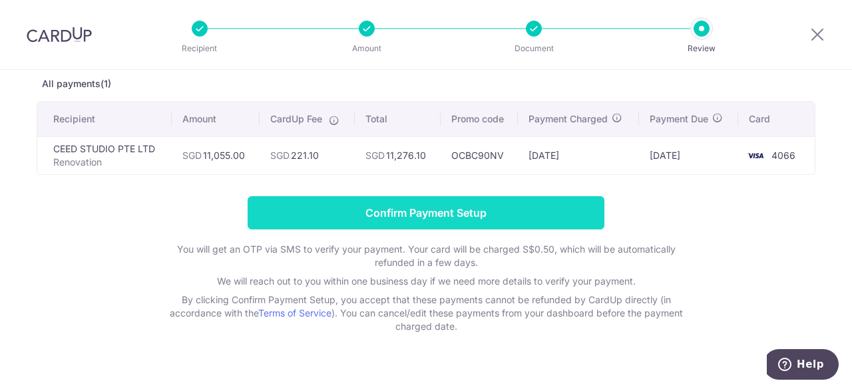
scroll to position [72, 0]
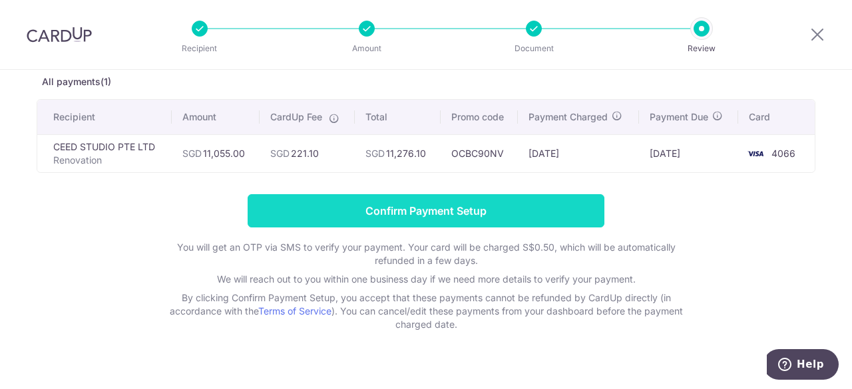
click at [437, 200] on input "Confirm Payment Setup" at bounding box center [426, 210] width 357 height 33
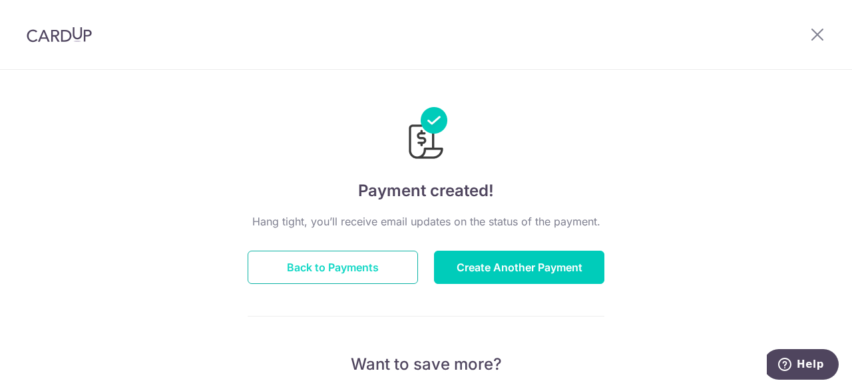
click at [333, 259] on button "Back to Payments" at bounding box center [333, 267] width 170 height 33
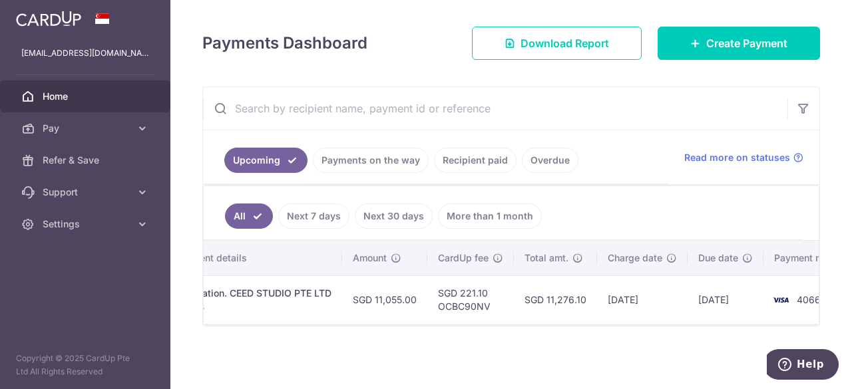
scroll to position [0, 298]
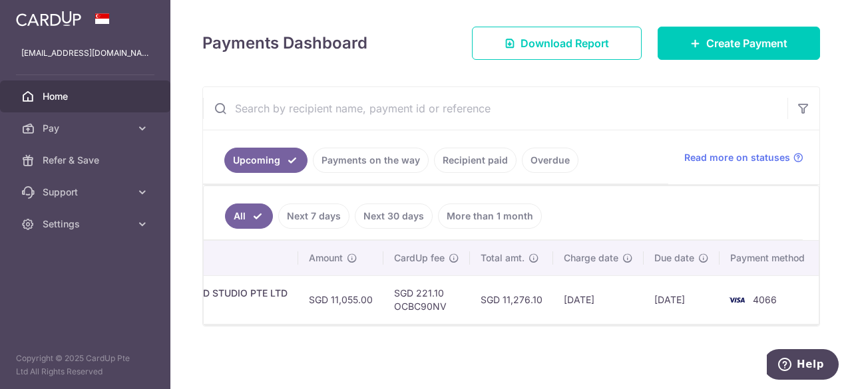
click at [475, 298] on td "SGD 11,276.10" at bounding box center [511, 300] width 83 height 49
